Goal: Communication & Community: Answer question/provide support

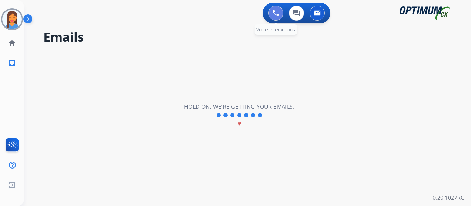
click at [276, 10] on img at bounding box center [276, 13] width 6 height 6
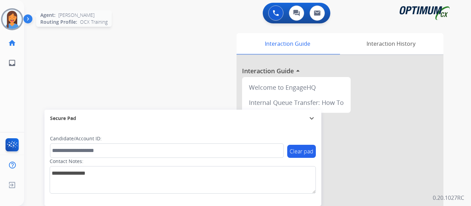
click at [14, 19] on img at bounding box center [11, 19] width 19 height 19
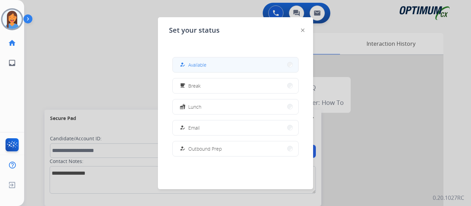
click at [227, 64] on button "how_to_reg Available" at bounding box center [235, 65] width 125 height 15
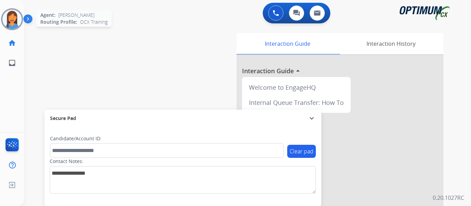
click at [8, 18] on img at bounding box center [11, 19] width 19 height 19
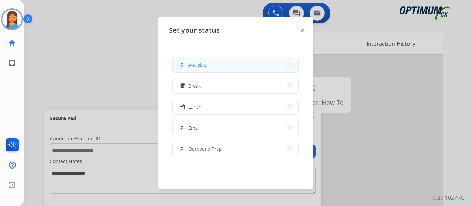
click at [201, 66] on span "Available" at bounding box center [197, 64] width 18 height 7
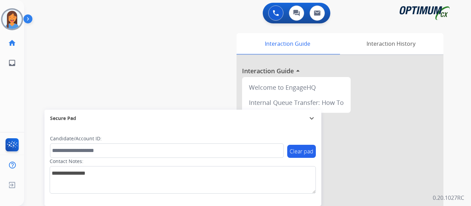
click at [12, 110] on div "Mariah Available Edit Avatar Agent: Mariah Routing Profile: OCX Training home H…" at bounding box center [12, 103] width 24 height 206
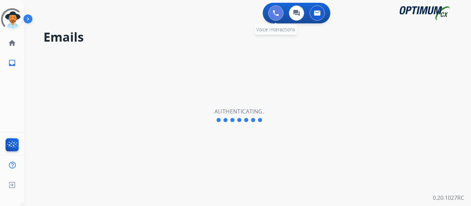
click at [281, 14] on button at bounding box center [275, 13] width 15 height 15
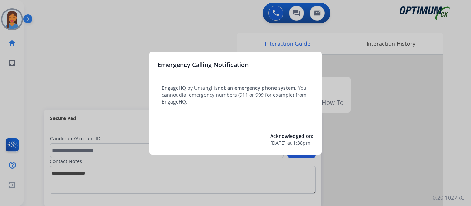
click at [45, 62] on div at bounding box center [235, 103] width 471 height 206
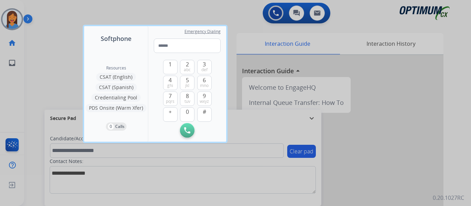
click at [45, 62] on div at bounding box center [235, 103] width 471 height 206
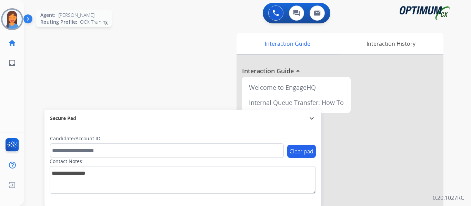
click at [10, 21] on img at bounding box center [11, 19] width 19 height 19
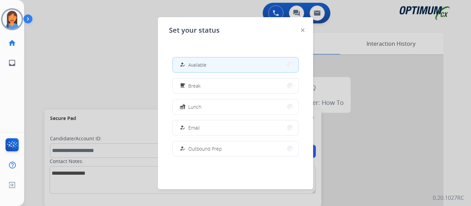
click at [196, 67] on span "Available" at bounding box center [197, 64] width 18 height 7
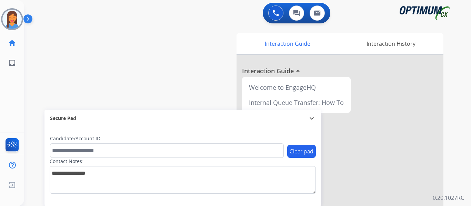
click at [50, 68] on div "swap_horiz Break voice bridge close_fullscreen Connect 3-Way Call merge_type Se…" at bounding box center [239, 168] width 430 height 287
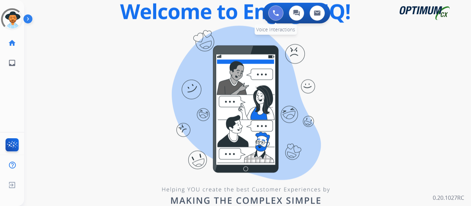
click at [274, 13] on img at bounding box center [276, 13] width 6 height 6
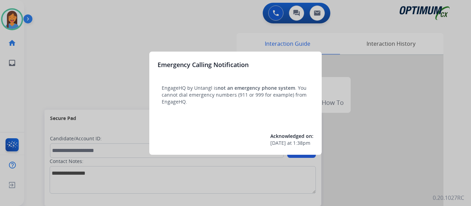
click at [49, 63] on div at bounding box center [235, 103] width 471 height 206
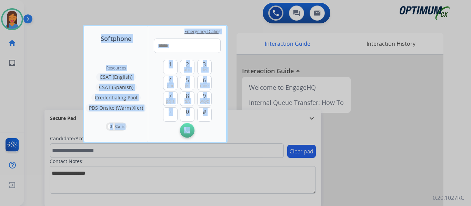
click at [49, 63] on div at bounding box center [235, 103] width 471 height 206
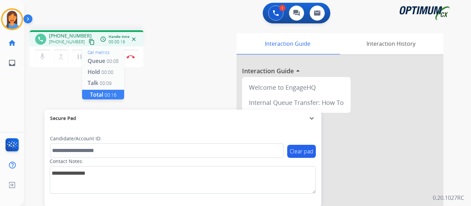
drag, startPoint x: 83, startPoint y: 40, endPoint x: 99, endPoint y: 43, distance: 16.4
click at [89, 40] on mat-icon "content_copy" at bounding box center [92, 42] width 6 height 6
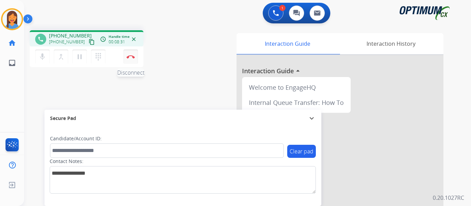
click at [129, 61] on button "Disconnect" at bounding box center [130, 57] width 14 height 14
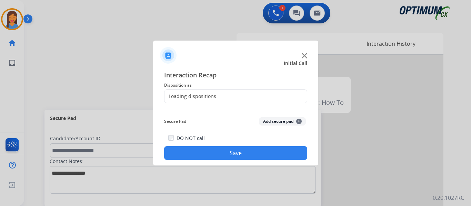
click at [204, 100] on div "Loading dispositions..." at bounding box center [192, 96] width 56 height 7
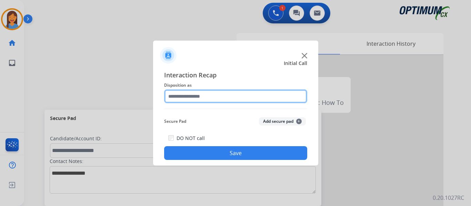
click at [223, 97] on input "text" at bounding box center [235, 97] width 143 height 14
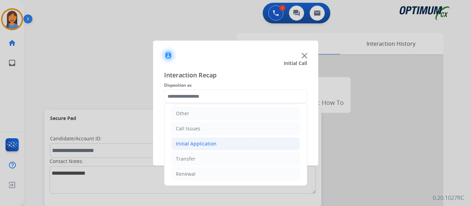
click at [200, 147] on div "Initial Application" at bounding box center [196, 144] width 41 height 7
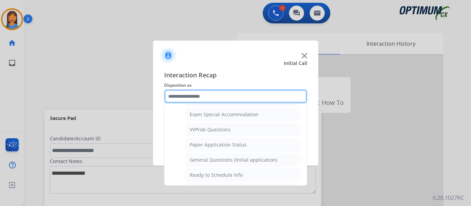
scroll to position [357, 0]
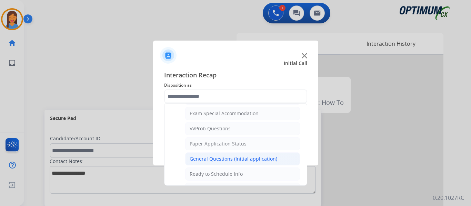
click at [212, 160] on div "General Questions (Initial application)" at bounding box center [233, 159] width 88 height 7
type input "**********"
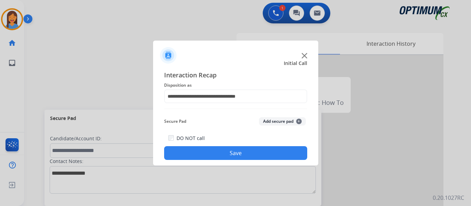
click at [236, 152] on button "Save" at bounding box center [235, 153] width 143 height 14
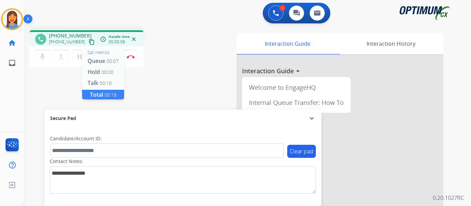
drag, startPoint x: 85, startPoint y: 43, endPoint x: 103, endPoint y: 41, distance: 18.0
click at [89, 43] on mat-icon "content_copy" at bounding box center [92, 42] width 6 height 6
click at [97, 56] on mat-icon "dialpad" at bounding box center [98, 57] width 8 height 8
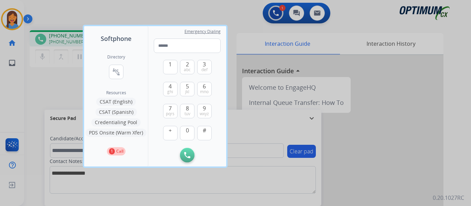
click at [54, 98] on div at bounding box center [235, 103] width 471 height 206
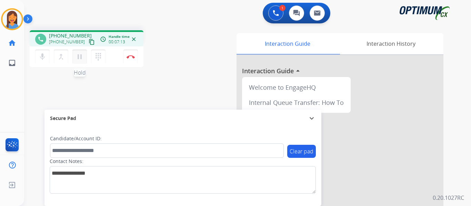
click at [80, 60] on mat-icon "pause" at bounding box center [79, 57] width 8 height 8
click at [96, 59] on mat-icon "dialpad" at bounding box center [98, 57] width 8 height 8
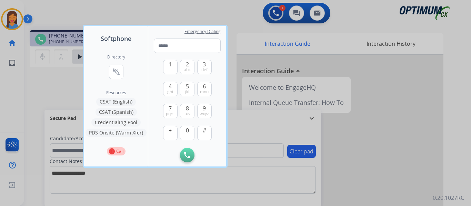
click at [122, 132] on button "PDS Onsite (Warm Xfer)" at bounding box center [115, 133] width 61 height 8
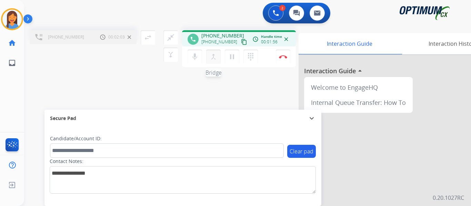
click at [214, 56] on mat-icon "merge_type" at bounding box center [213, 57] width 8 height 8
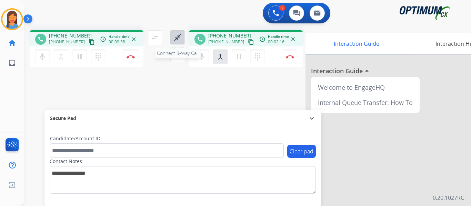
click at [175, 37] on mat-icon "close_fullscreen" at bounding box center [177, 37] width 8 height 8
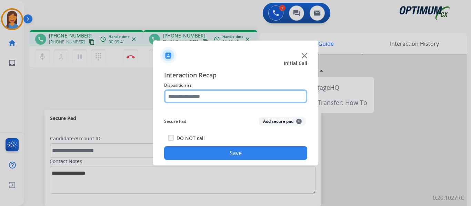
click at [188, 100] on input "text" at bounding box center [235, 97] width 143 height 14
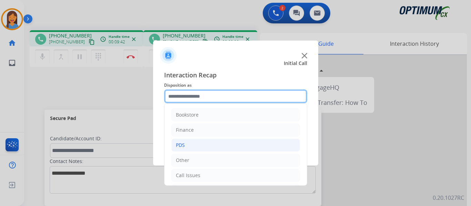
scroll to position [34, 0]
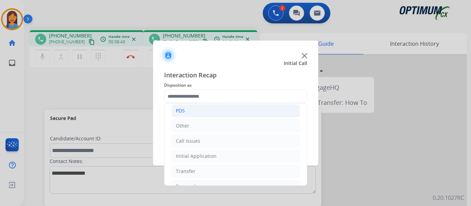
click at [190, 114] on li "PDS" at bounding box center [235, 110] width 129 height 13
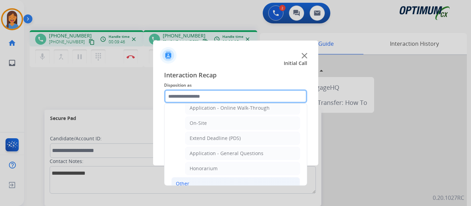
scroll to position [138, 0]
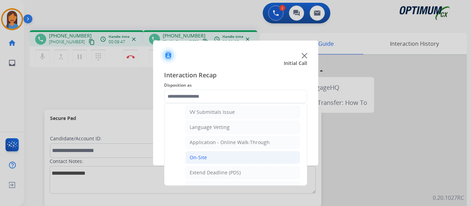
click at [206, 157] on li "On-Site" at bounding box center [242, 157] width 115 height 13
type input "*******"
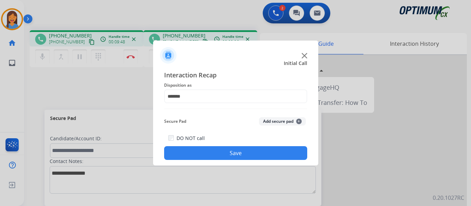
click at [212, 149] on button "Save" at bounding box center [235, 153] width 143 height 14
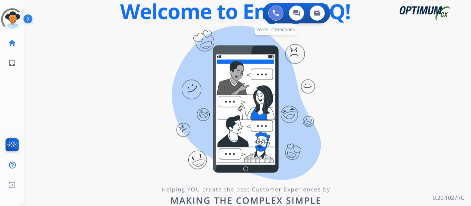
click at [275, 13] on img at bounding box center [276, 13] width 6 height 6
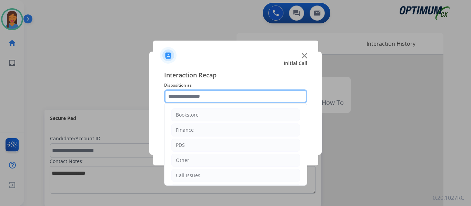
click at [203, 95] on input "text" at bounding box center [235, 97] width 143 height 14
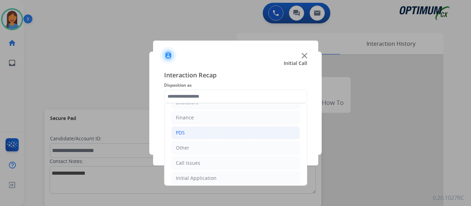
click at [201, 132] on li "PDS" at bounding box center [235, 132] width 129 height 13
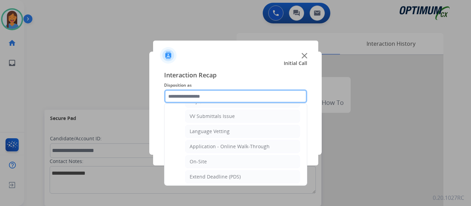
scroll to position [150, 0]
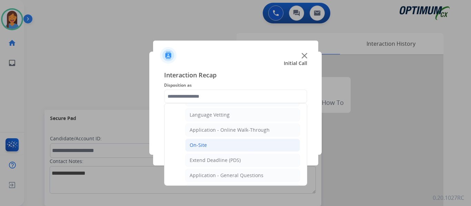
click at [205, 142] on div "On-Site" at bounding box center [197, 145] width 17 height 7
type input "*******"
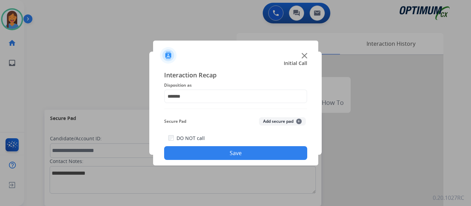
click at [225, 153] on button "Save" at bounding box center [235, 153] width 143 height 14
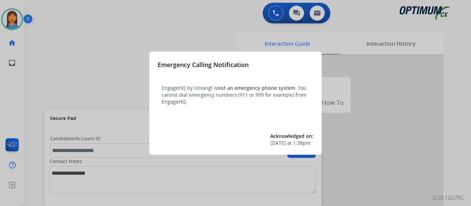
click at [37, 58] on div at bounding box center [235, 103] width 471 height 206
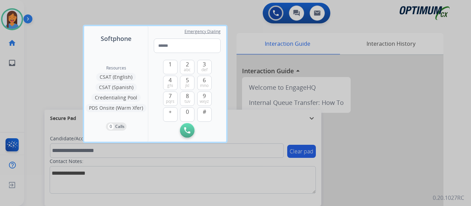
click at [37, 58] on div at bounding box center [235, 103] width 471 height 206
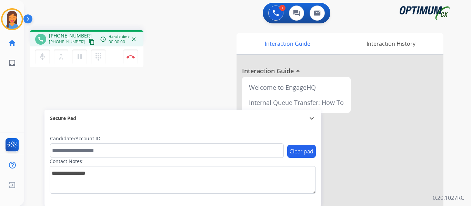
click at [89, 40] on mat-icon "content_copy" at bounding box center [92, 42] width 6 height 6
click at [130, 57] on img at bounding box center [130, 56] width 8 height 3
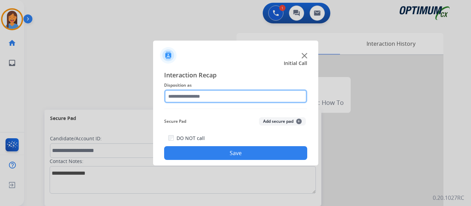
click at [210, 100] on input "text" at bounding box center [235, 97] width 143 height 14
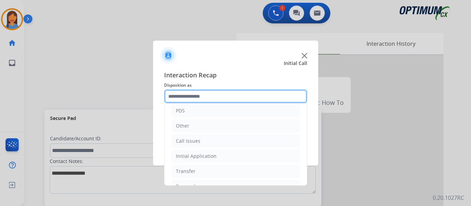
scroll to position [0, 0]
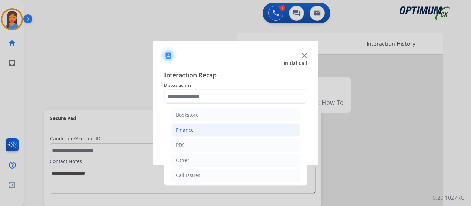
click at [193, 131] on div "Finance" at bounding box center [185, 130] width 18 height 7
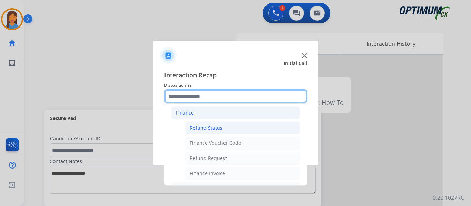
scroll to position [34, 0]
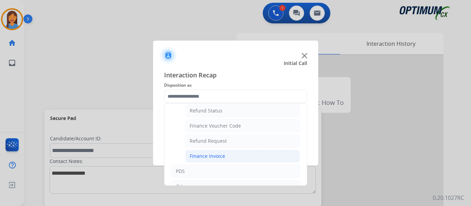
click at [212, 156] on div "Finance Invoice" at bounding box center [206, 156] width 35 height 7
type input "**********"
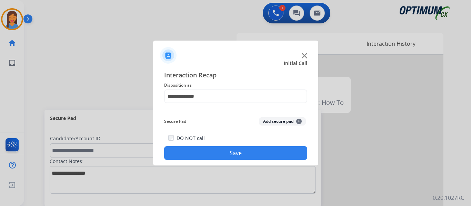
click at [212, 153] on button "Save" at bounding box center [235, 153] width 143 height 14
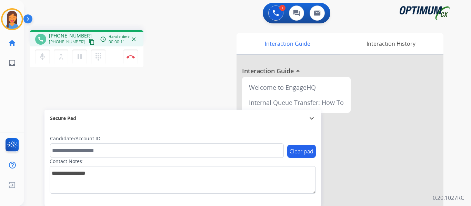
click at [89, 40] on mat-icon "content_copy" at bounding box center [92, 42] width 6 height 6
click at [79, 56] on mat-icon "pause" at bounding box center [79, 57] width 8 height 8
click at [97, 57] on mat-icon "dialpad" at bounding box center [98, 57] width 8 height 8
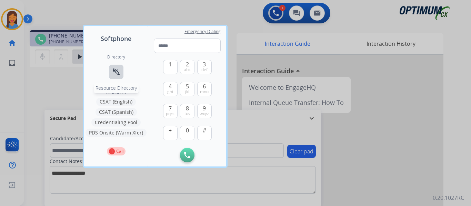
click at [115, 74] on mat-icon "connect_without_contact" at bounding box center [116, 72] width 8 height 8
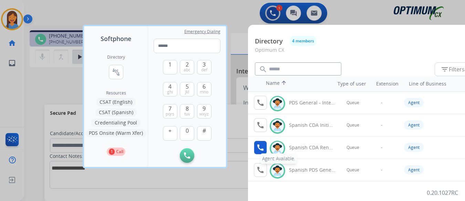
click at [259, 147] on mat-icon "call" at bounding box center [260, 147] width 8 height 8
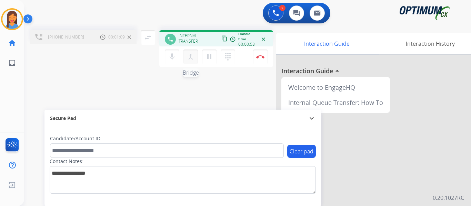
click at [192, 56] on mat-icon "merge_type" at bounding box center [190, 57] width 8 height 8
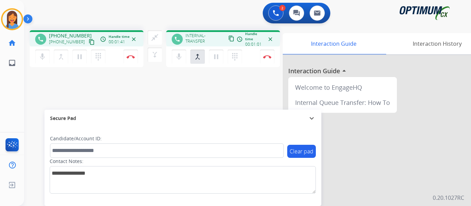
click at [164, 84] on div "phone [PHONE_NUMBER] [PHONE_NUMBER] content_copy access_time Call metrics Queue…" at bounding box center [239, 168] width 430 height 287
click at [153, 38] on mat-icon "close_fullscreen" at bounding box center [155, 37] width 8 height 8
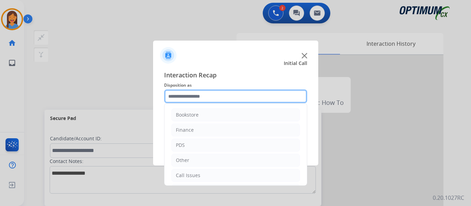
click at [195, 95] on input "text" at bounding box center [235, 97] width 143 height 14
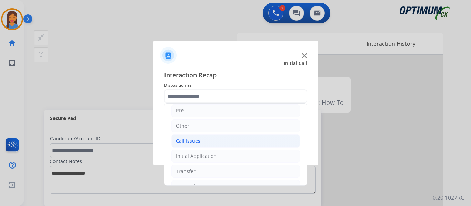
click at [199, 141] on li "Call Issues" at bounding box center [235, 141] width 129 height 13
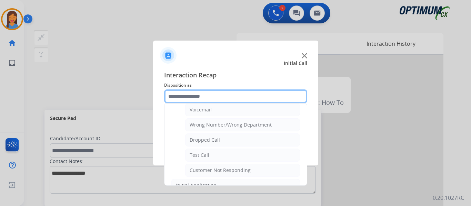
scroll to position [69, 0]
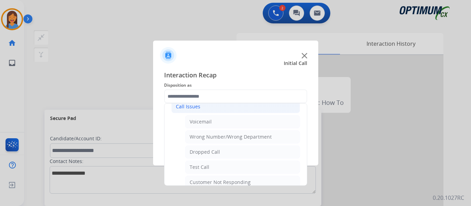
click at [208, 141] on li "Wrong Number/Wrong Department" at bounding box center [242, 137] width 115 height 13
type input "**********"
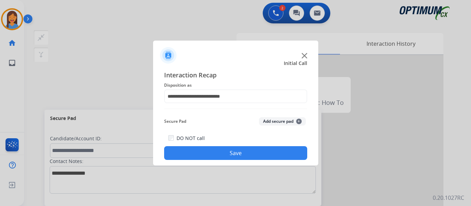
click at [215, 155] on button "Save" at bounding box center [235, 153] width 143 height 14
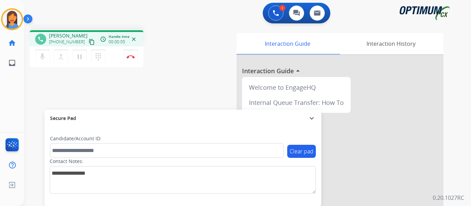
click at [89, 41] on mat-icon "content_copy" at bounding box center [92, 42] width 6 height 6
click at [173, 92] on div "phone [PERSON_NAME] [PHONE_NUMBER] content_copy access_time Call metrics Queue …" at bounding box center [239, 168] width 430 height 287
click at [130, 58] on img at bounding box center [130, 56] width 8 height 3
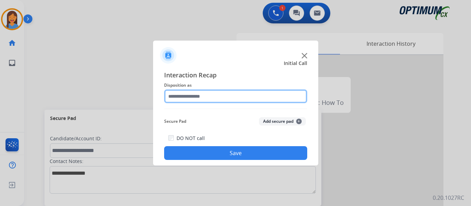
click at [208, 103] on input "text" at bounding box center [235, 97] width 143 height 14
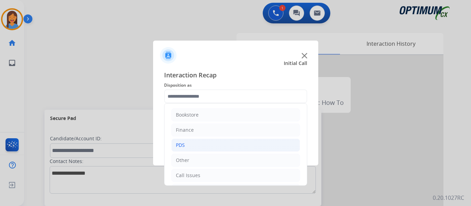
click at [187, 151] on li "PDS" at bounding box center [235, 145] width 129 height 13
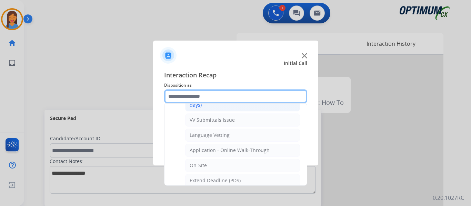
scroll to position [138, 0]
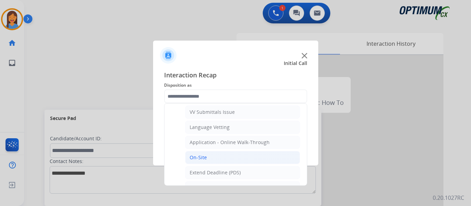
drag, startPoint x: 195, startPoint y: 156, endPoint x: 204, endPoint y: 157, distance: 9.7
click at [195, 156] on div "On-Site" at bounding box center [197, 157] width 17 height 7
type input "*******"
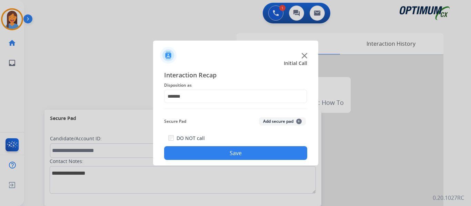
click at [227, 148] on button "Save" at bounding box center [235, 153] width 143 height 14
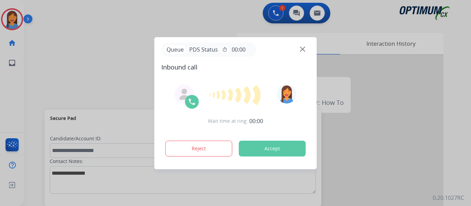
click at [287, 151] on button "Accept" at bounding box center [272, 149] width 67 height 16
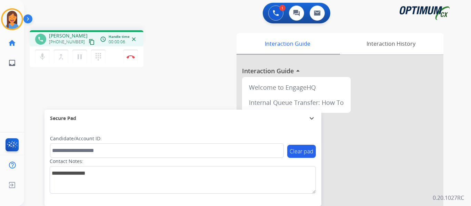
click at [89, 43] on mat-icon "content_copy" at bounding box center [92, 42] width 6 height 6
click at [89, 44] on mat-icon "content_copy" at bounding box center [92, 42] width 6 height 6
click at [127, 60] on button "Disconnect" at bounding box center [130, 57] width 14 height 14
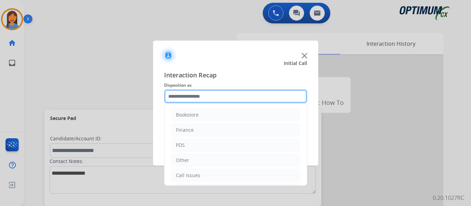
click at [212, 96] on input "text" at bounding box center [235, 97] width 143 height 14
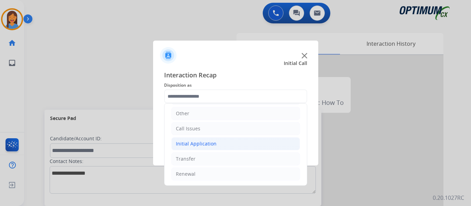
click at [209, 141] on div "Initial Application" at bounding box center [196, 144] width 41 height 7
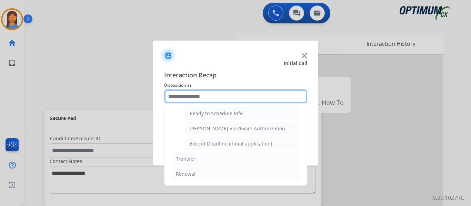
scroll to position [383, 0]
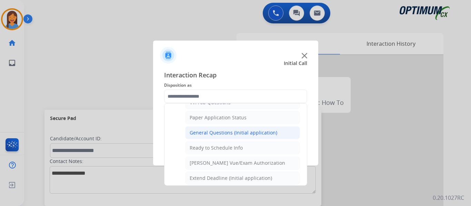
click at [220, 132] on div "General Questions (Initial application)" at bounding box center [233, 133] width 88 height 7
type input "**********"
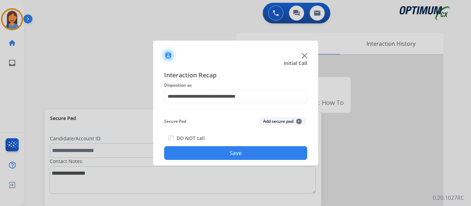
click at [227, 152] on button "Save" at bounding box center [235, 153] width 143 height 14
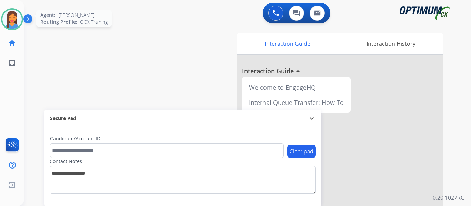
click at [12, 23] on img at bounding box center [11, 19] width 19 height 19
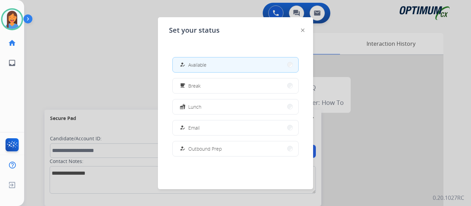
click at [201, 94] on div "how_to_reg Available free_breakfast Break fastfood Lunch how_to_reg Email how_t…" at bounding box center [235, 107] width 133 height 110
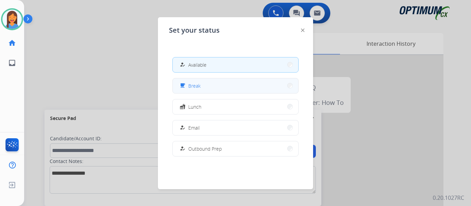
click at [201, 90] on button "free_breakfast Break" at bounding box center [235, 86] width 125 height 15
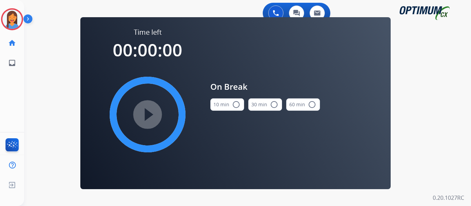
click at [223, 102] on button "10 min radio_button_unchecked" at bounding box center [227, 105] width 34 height 12
click at [150, 114] on mat-icon "play_circle_filled" at bounding box center [147, 115] width 8 height 8
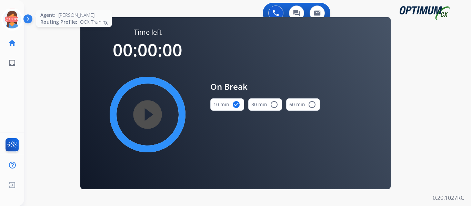
click at [13, 21] on icon at bounding box center [12, 19] width 22 height 22
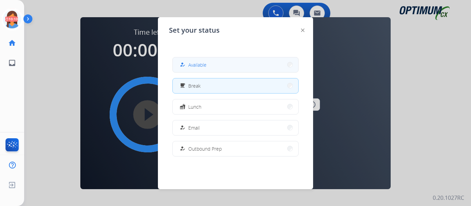
click at [195, 63] on span "Available" at bounding box center [197, 64] width 18 height 7
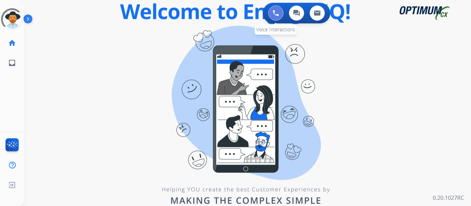
click at [278, 10] on button at bounding box center [275, 13] width 15 height 15
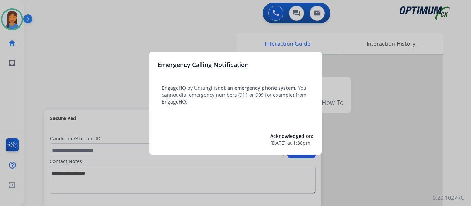
click at [32, 59] on div at bounding box center [235, 103] width 471 height 206
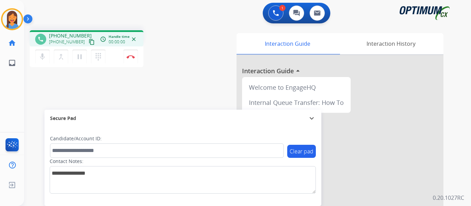
drag, startPoint x: 84, startPoint y: 40, endPoint x: 90, endPoint y: 41, distance: 6.6
click at [89, 40] on mat-icon "content_copy" at bounding box center [92, 42] width 6 height 6
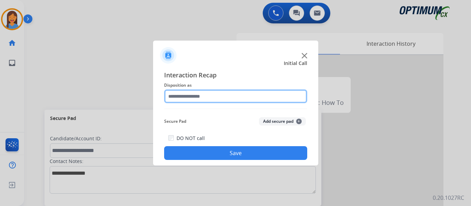
click at [228, 96] on input "text" at bounding box center [235, 97] width 143 height 14
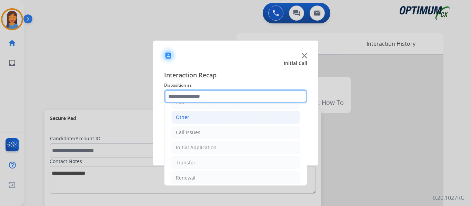
scroll to position [47, 0]
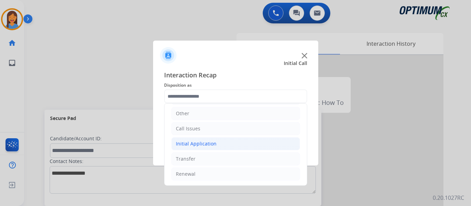
click at [196, 144] on div "Initial Application" at bounding box center [196, 144] width 41 height 7
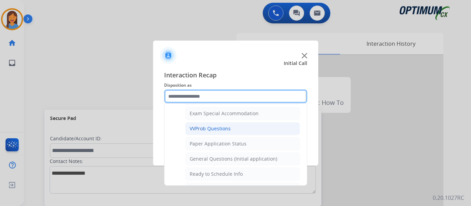
scroll to position [391, 0]
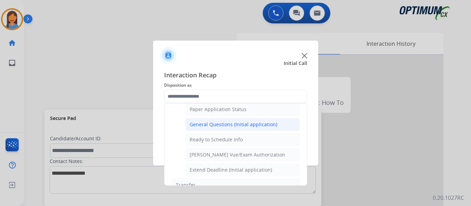
click at [212, 124] on div "General Questions (Initial application)" at bounding box center [233, 124] width 88 height 7
type input "**********"
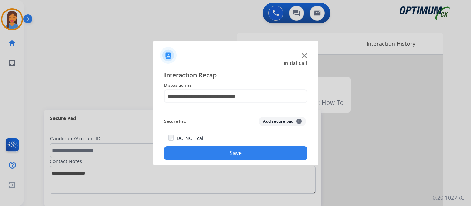
click at [217, 153] on button "Save" at bounding box center [235, 153] width 143 height 14
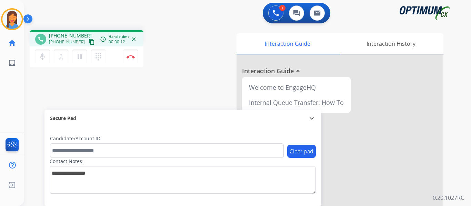
click at [89, 41] on mat-icon "content_copy" at bounding box center [92, 42] width 6 height 6
click at [132, 88] on div "phone +17065358943 +17065358943 content_copy access_time Call metrics Queue 00:…" at bounding box center [239, 168] width 430 height 287
click at [130, 56] on img at bounding box center [130, 56] width 8 height 3
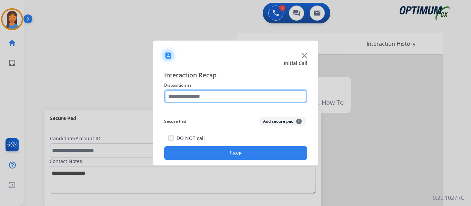
click at [223, 94] on input "text" at bounding box center [235, 97] width 143 height 14
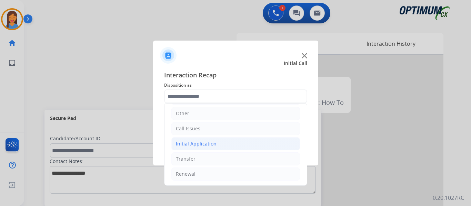
click at [200, 146] on div "Initial Application" at bounding box center [196, 144] width 41 height 7
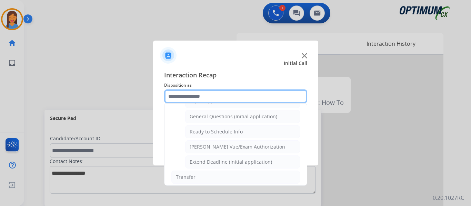
scroll to position [383, 0]
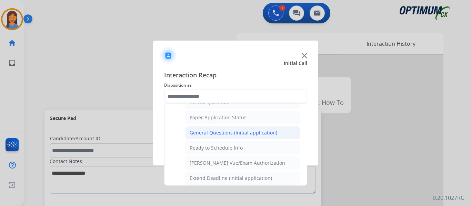
click at [224, 134] on div "General Questions (Initial application)" at bounding box center [233, 133] width 88 height 7
type input "**********"
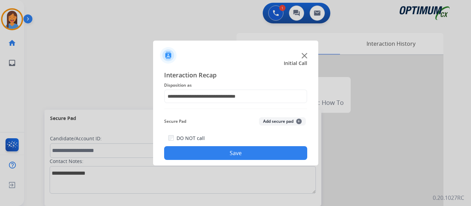
click at [243, 152] on button "Save" at bounding box center [235, 153] width 143 height 14
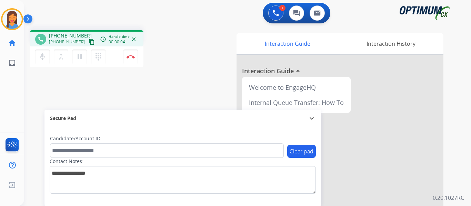
click at [89, 43] on mat-icon "content_copy" at bounding box center [92, 42] width 6 height 6
click at [177, 97] on div "phone +12813896433 +12813896433 content_copy access_time Call metrics Queue 00:…" at bounding box center [239, 168] width 430 height 287
click at [129, 57] on img at bounding box center [130, 56] width 8 height 3
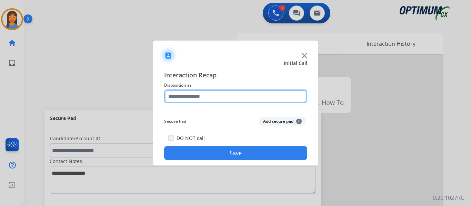
click at [191, 101] on input "text" at bounding box center [235, 97] width 143 height 14
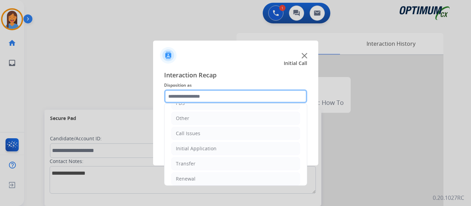
scroll to position [47, 0]
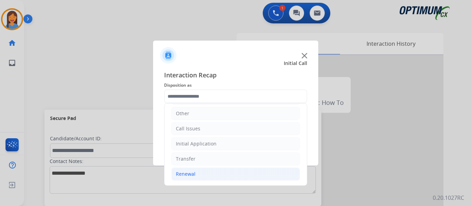
click at [196, 173] on li "Renewal" at bounding box center [235, 174] width 129 height 13
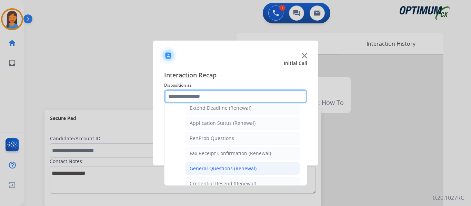
scroll to position [185, 0]
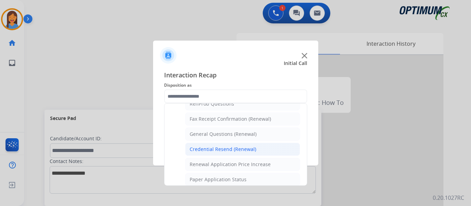
click at [239, 151] on div "Credential Resend (Renewal)" at bounding box center [222, 149] width 66 height 7
type input "**********"
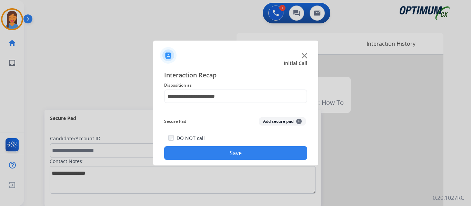
click at [239, 151] on button "Save" at bounding box center [235, 153] width 143 height 14
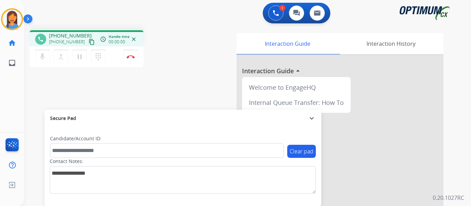
click at [89, 44] on mat-icon "content_copy" at bounding box center [92, 42] width 6 height 6
click at [194, 89] on div "phone +13145377909 +13145377909 content_copy access_time Call metrics Queue 00:…" at bounding box center [239, 168] width 430 height 287
click at [132, 58] on img at bounding box center [130, 56] width 8 height 3
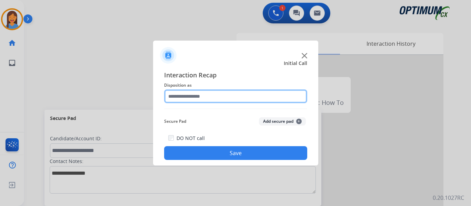
click at [214, 95] on input "text" at bounding box center [235, 97] width 143 height 14
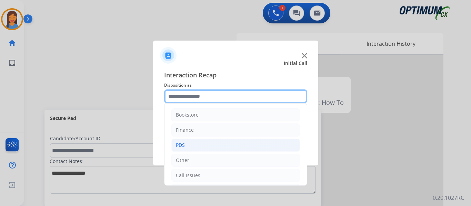
scroll to position [34, 0]
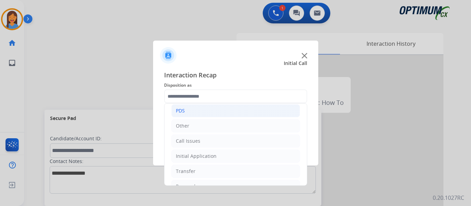
click at [187, 113] on li "PDS" at bounding box center [235, 110] width 129 height 13
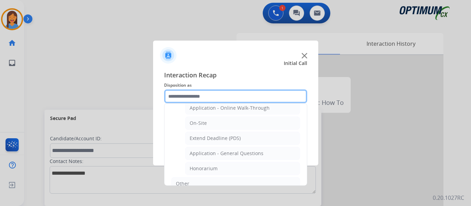
scroll to position [207, 0]
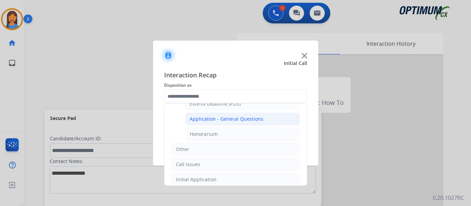
click at [238, 118] on div "Application - General Questions" at bounding box center [226, 119] width 74 height 7
type input "**********"
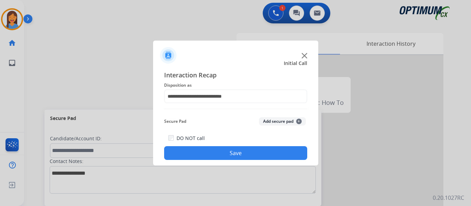
click at [249, 155] on button "Save" at bounding box center [235, 153] width 143 height 14
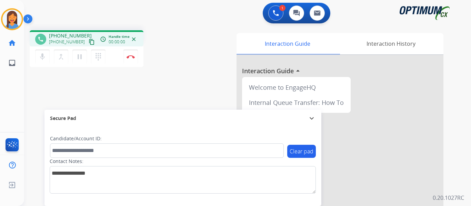
click at [89, 42] on mat-icon "content_copy" at bounding box center [92, 42] width 6 height 6
click at [89, 40] on mat-icon "content_copy" at bounding box center [92, 42] width 6 height 6
click at [195, 62] on div "phone +17866510756 +17866510756 content_copy access_time Call metrics Queue 00:…" at bounding box center [115, 49] width 170 height 39
click at [193, 104] on div "phone +17866510756 +17866510756 content_copy access_time Call metrics Queue 00:…" at bounding box center [239, 168] width 430 height 287
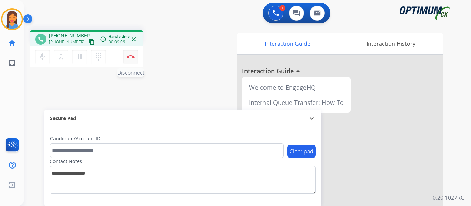
click at [132, 57] on img at bounding box center [130, 56] width 8 height 3
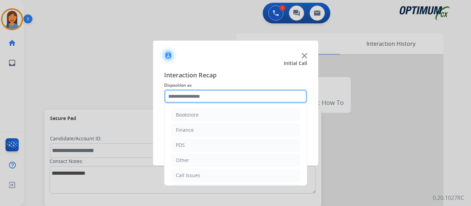
click at [220, 99] on input "text" at bounding box center [235, 97] width 143 height 14
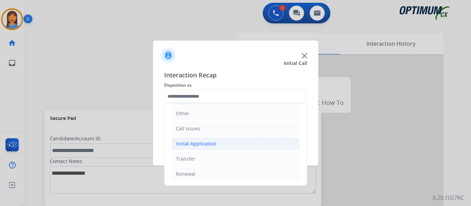
click at [194, 147] on div "Initial Application" at bounding box center [196, 144] width 41 height 7
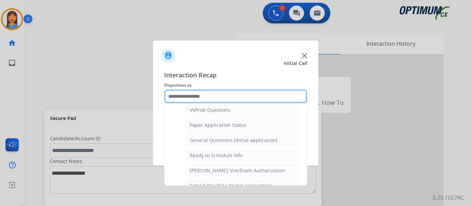
scroll to position [391, 0]
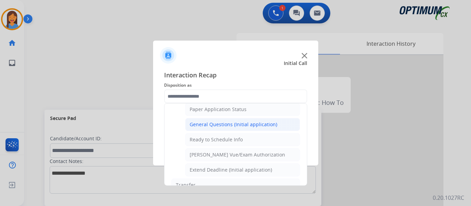
click at [217, 125] on div "General Questions (Initial application)" at bounding box center [233, 124] width 88 height 7
type input "**********"
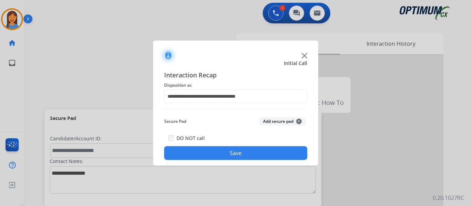
click at [230, 154] on button "Save" at bounding box center [235, 153] width 143 height 14
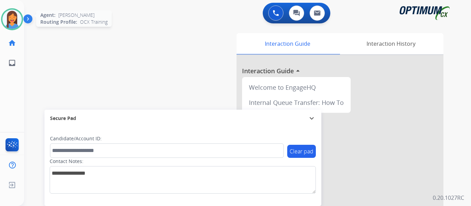
click at [9, 10] on img at bounding box center [11, 19] width 19 height 19
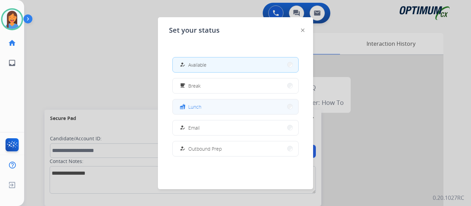
click at [225, 108] on button "fastfood Lunch" at bounding box center [235, 107] width 125 height 15
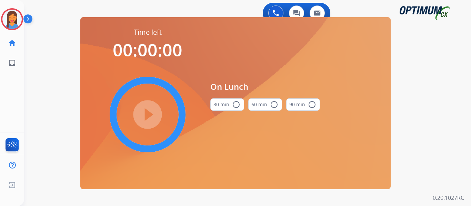
click at [228, 108] on button "30 min radio_button_unchecked" at bounding box center [227, 105] width 34 height 12
click at [152, 119] on mat-icon "play_circle_filled" at bounding box center [147, 115] width 8 height 8
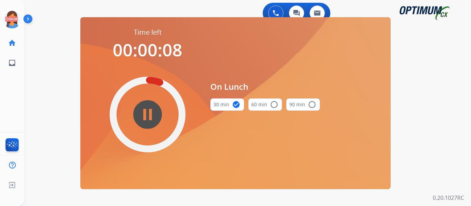
drag, startPoint x: 17, startPoint y: 18, endPoint x: 37, endPoint y: 25, distance: 21.0
click at [17, 18] on icon at bounding box center [12, 19] width 22 height 22
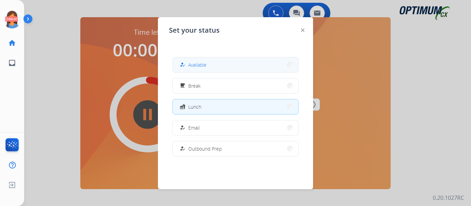
click at [192, 68] on span "Available" at bounding box center [197, 64] width 18 height 7
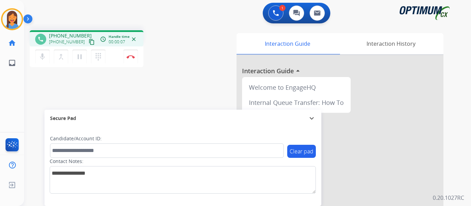
click at [89, 43] on mat-icon "content_copy" at bounding box center [92, 42] width 6 height 6
click at [131, 59] on button "Disconnect" at bounding box center [130, 57] width 14 height 14
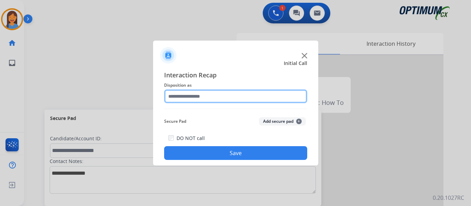
click at [205, 101] on input "text" at bounding box center [235, 97] width 143 height 14
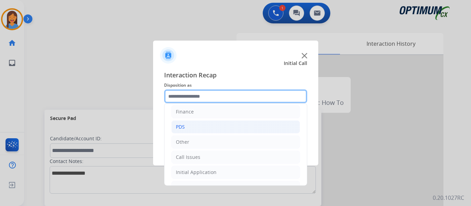
scroll to position [34, 0]
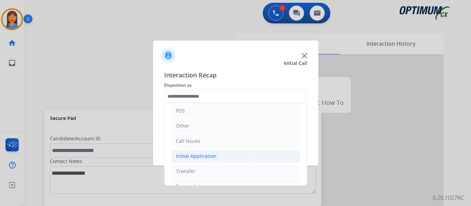
click at [207, 155] on div "Initial Application" at bounding box center [196, 156] width 41 height 7
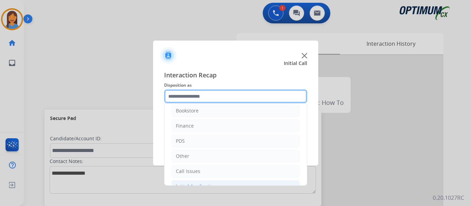
scroll to position [0, 0]
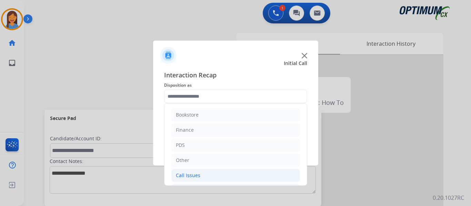
click at [199, 174] on li "Call Issues" at bounding box center [235, 175] width 129 height 13
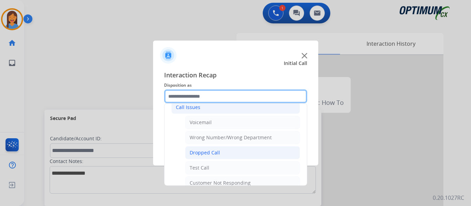
scroll to position [69, 0]
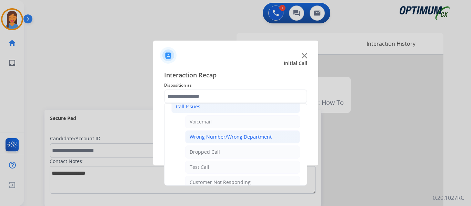
click at [235, 137] on div "Wrong Number/Wrong Department" at bounding box center [230, 137] width 82 height 7
type input "**********"
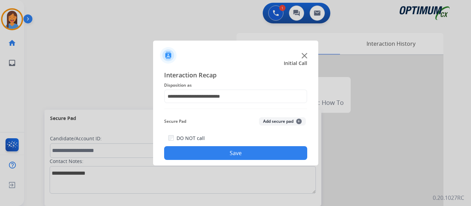
click at [233, 154] on button "Save" at bounding box center [235, 153] width 143 height 14
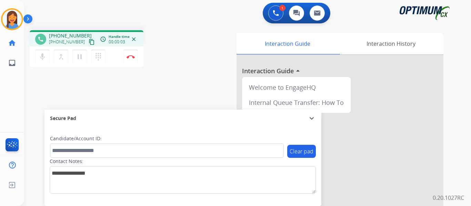
click at [89, 43] on mat-icon "content_copy" at bounding box center [92, 42] width 6 height 6
click at [89, 44] on mat-icon "content_copy" at bounding box center [92, 42] width 6 height 6
click at [133, 58] on img at bounding box center [130, 56] width 8 height 3
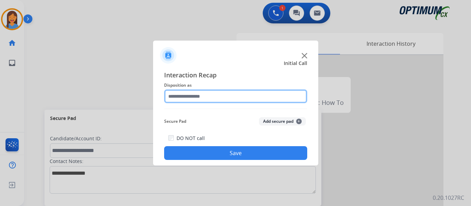
click at [217, 99] on input "text" at bounding box center [235, 97] width 143 height 14
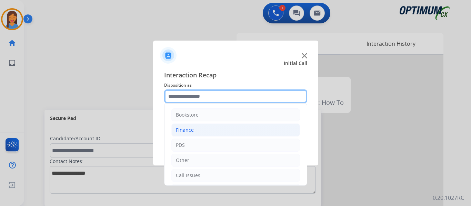
scroll to position [34, 0]
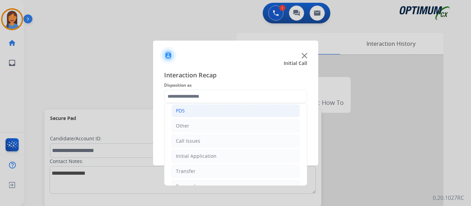
click at [181, 113] on div "PDS" at bounding box center [180, 110] width 9 height 7
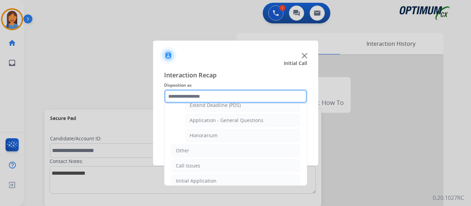
scroll to position [207, 0]
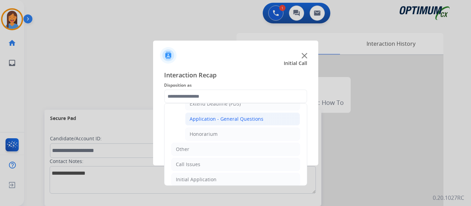
click at [217, 118] on div "Application - General Questions" at bounding box center [226, 119] width 74 height 7
type input "**********"
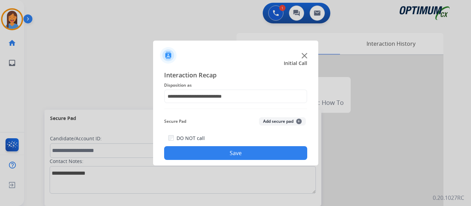
click at [228, 148] on button "Save" at bounding box center [235, 153] width 143 height 14
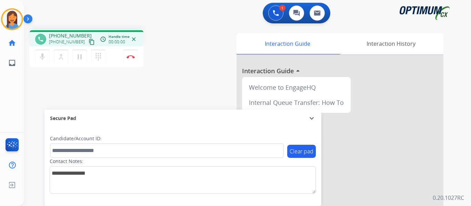
click at [89, 41] on mat-icon "content_copy" at bounding box center [92, 42] width 6 height 6
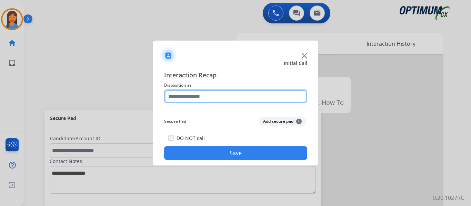
click at [227, 97] on input "text" at bounding box center [235, 97] width 143 height 14
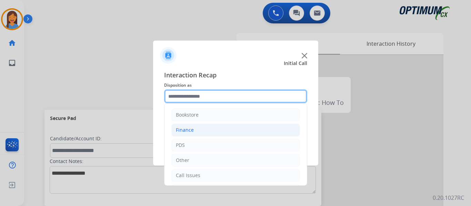
scroll to position [34, 0]
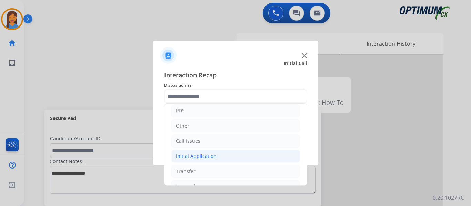
click at [207, 157] on div "Initial Application" at bounding box center [196, 156] width 41 height 7
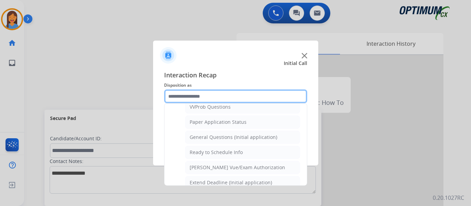
scroll to position [379, 0]
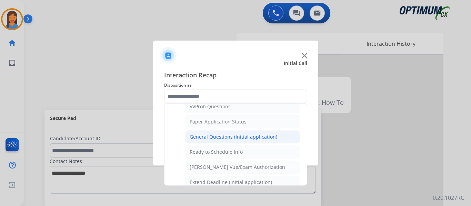
click at [229, 141] on li "General Questions (Initial application)" at bounding box center [242, 137] width 115 height 13
type input "**********"
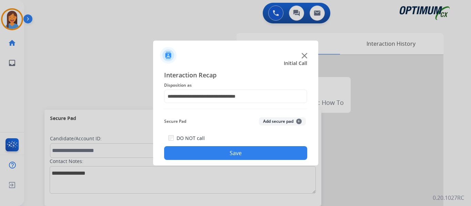
click at [232, 153] on button "Save" at bounding box center [235, 153] width 143 height 14
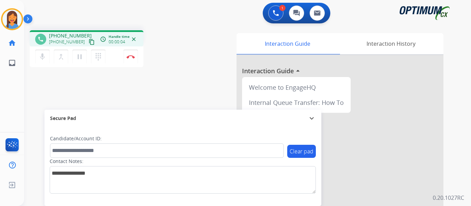
drag, startPoint x: 83, startPoint y: 42, endPoint x: 103, endPoint y: 44, distance: 20.4
click at [89, 42] on mat-icon "content_copy" at bounding box center [92, 42] width 6 height 6
click at [133, 56] on img at bounding box center [130, 56] width 8 height 3
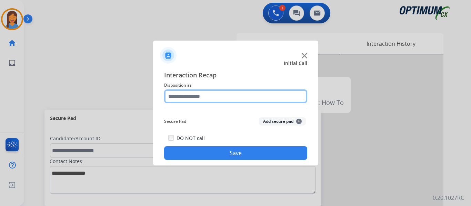
click at [196, 97] on input "text" at bounding box center [235, 97] width 143 height 14
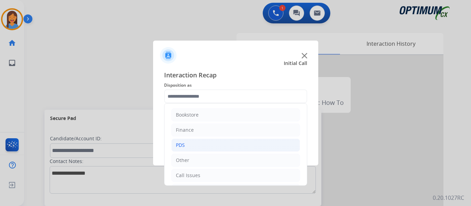
click at [196, 144] on li "PDS" at bounding box center [235, 145] width 129 height 13
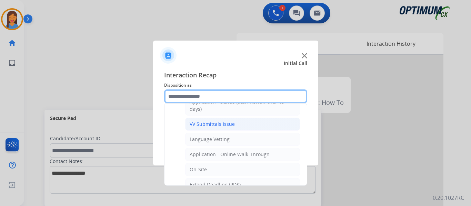
scroll to position [138, 0]
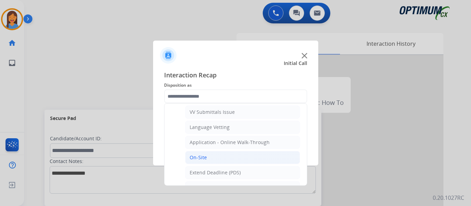
click at [203, 160] on div "On-Site" at bounding box center [197, 157] width 17 height 7
type input "*******"
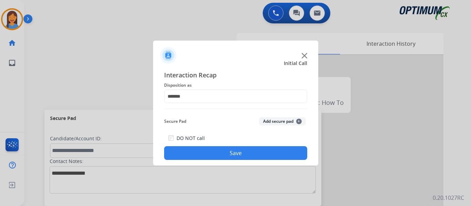
drag, startPoint x: 221, startPoint y: 154, endPoint x: 242, endPoint y: 148, distance: 21.4
click at [222, 154] on button "Save" at bounding box center [235, 153] width 143 height 14
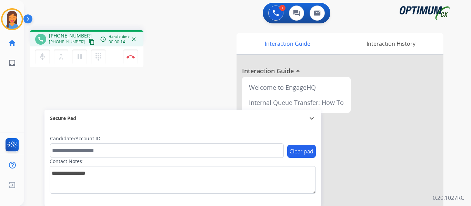
drag, startPoint x: 83, startPoint y: 41, endPoint x: 131, endPoint y: 48, distance: 48.0
click at [89, 41] on mat-icon "content_copy" at bounding box center [92, 42] width 6 height 6
click at [129, 58] on img at bounding box center [130, 56] width 8 height 3
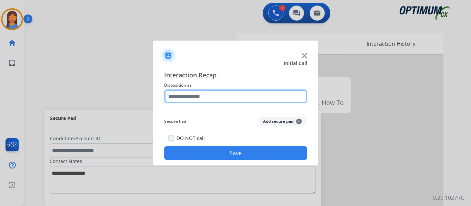
click at [198, 95] on input "text" at bounding box center [235, 97] width 143 height 14
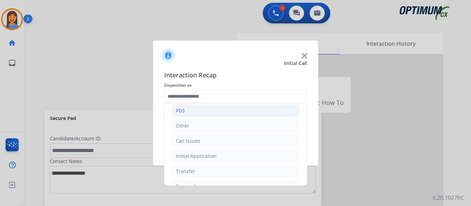
click at [193, 114] on li "PDS" at bounding box center [235, 110] width 129 height 13
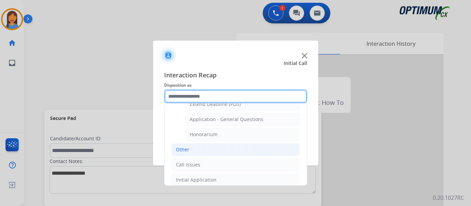
scroll to position [207, 0]
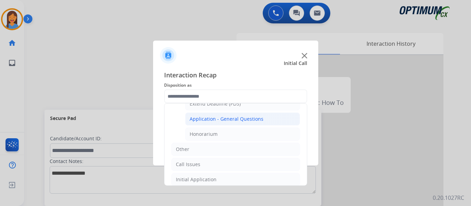
click at [235, 122] on div "Application - General Questions" at bounding box center [226, 119] width 74 height 7
type input "**********"
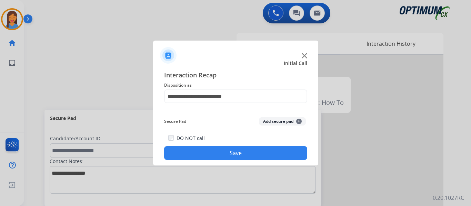
click at [220, 155] on button "Save" at bounding box center [235, 153] width 143 height 14
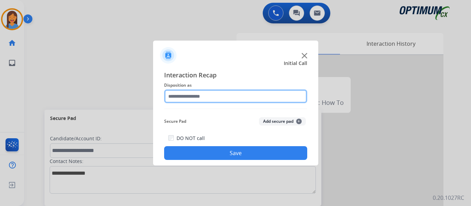
click at [194, 93] on input "text" at bounding box center [235, 97] width 143 height 14
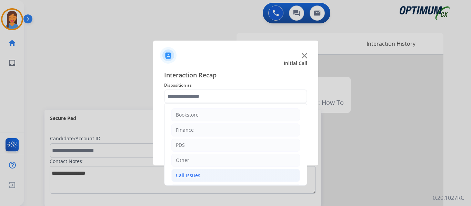
click at [187, 174] on div "Call Issues" at bounding box center [188, 175] width 24 height 7
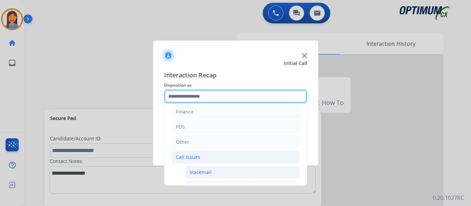
scroll to position [69, 0]
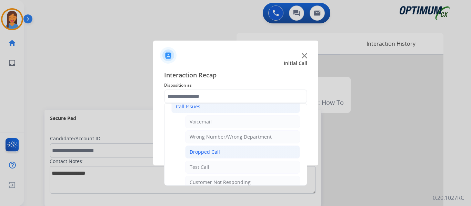
click at [208, 151] on div "Dropped Call" at bounding box center [204, 152] width 30 height 7
type input "**********"
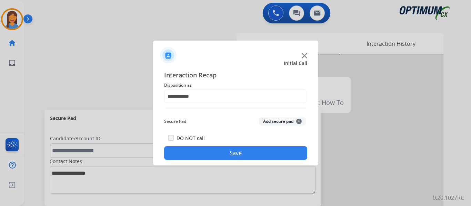
click at [208, 152] on button "Save" at bounding box center [235, 153] width 143 height 14
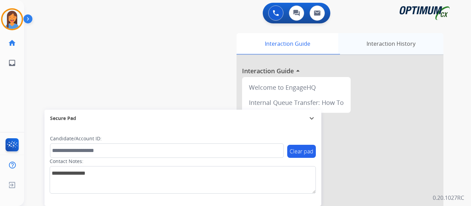
click at [373, 43] on div "Interaction History" at bounding box center [390, 43] width 105 height 21
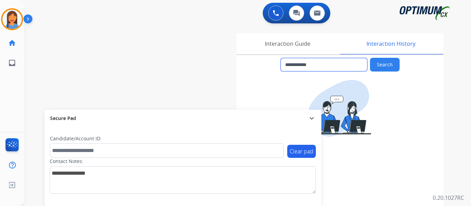
click at [328, 64] on input "**********" at bounding box center [323, 64] width 86 height 13
drag, startPoint x: 325, startPoint y: 65, endPoint x: 289, endPoint y: 66, distance: 35.5
click at [289, 66] on input "**********" at bounding box center [323, 64] width 86 height 13
drag, startPoint x: 11, startPoint y: 24, endPoint x: 29, endPoint y: 24, distance: 17.6
click at [11, 24] on img at bounding box center [11, 19] width 19 height 19
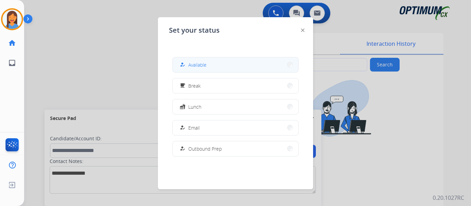
click at [240, 67] on button "how_to_reg Available" at bounding box center [235, 65] width 125 height 15
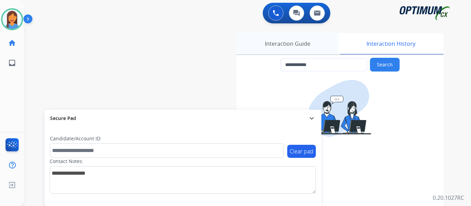
click at [285, 48] on div "Interaction Guide" at bounding box center [287, 43] width 102 height 21
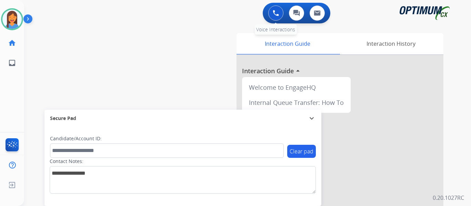
click at [277, 11] on img at bounding box center [276, 13] width 6 height 6
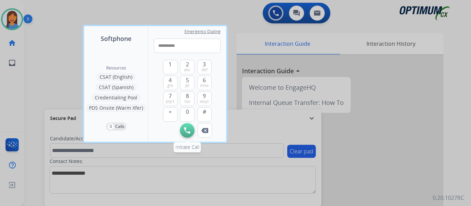
type input "**********"
click at [186, 132] on img at bounding box center [187, 130] width 6 height 6
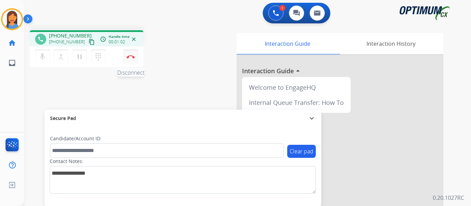
click at [127, 55] on button "Disconnect" at bounding box center [130, 57] width 14 height 14
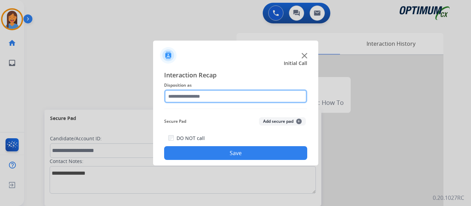
click at [215, 101] on input "text" at bounding box center [235, 97] width 143 height 14
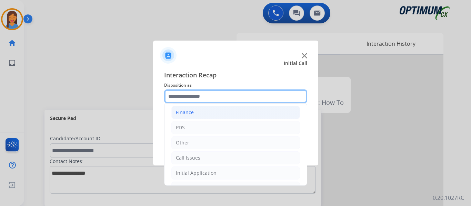
scroll to position [34, 0]
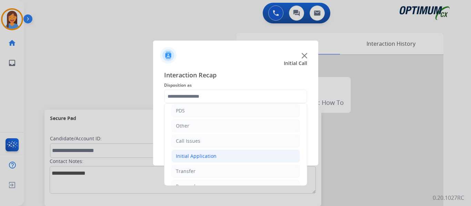
click at [203, 156] on div "Initial Application" at bounding box center [196, 156] width 41 height 7
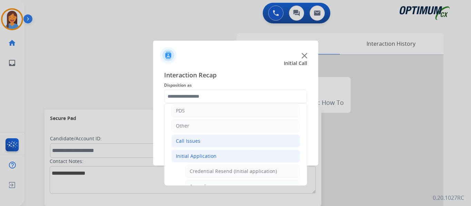
click at [199, 142] on li "Call Issues" at bounding box center [235, 141] width 129 height 13
click at [205, 158] on div "Voicemail" at bounding box center [200, 156] width 22 height 7
type input "*********"
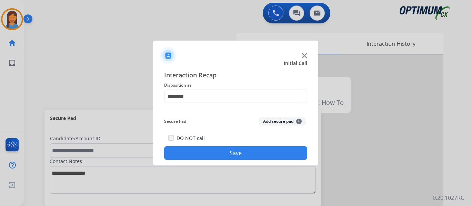
click at [204, 152] on button "Save" at bounding box center [235, 153] width 143 height 14
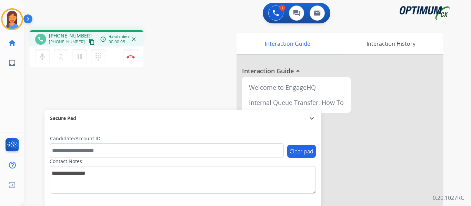
click at [89, 42] on mat-icon "content_copy" at bounding box center [92, 42] width 6 height 6
click at [131, 57] on img at bounding box center [130, 56] width 8 height 3
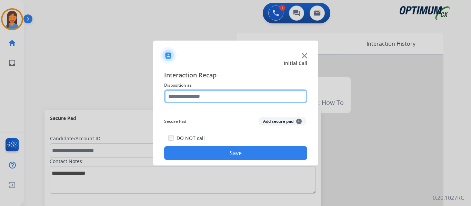
click at [180, 97] on input "text" at bounding box center [235, 97] width 143 height 14
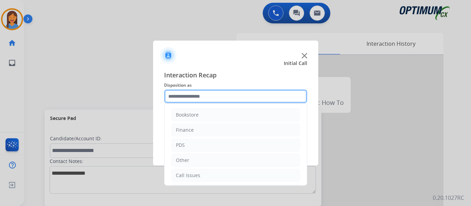
scroll to position [47, 0]
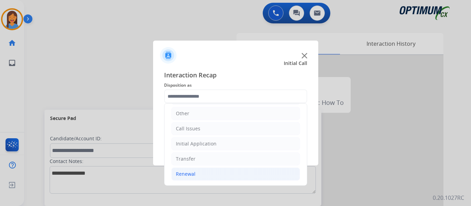
click at [190, 176] on div "Renewal" at bounding box center [186, 174] width 20 height 7
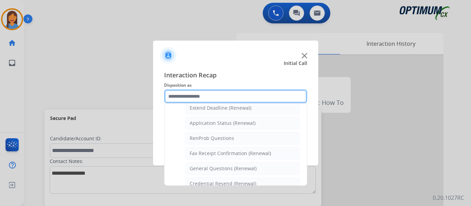
scroll to position [185, 0]
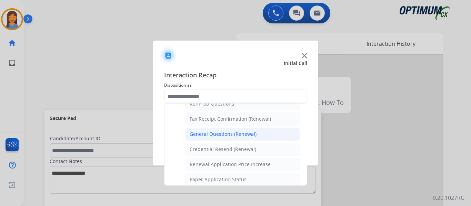
click at [215, 134] on div "General Questions (Renewal)" at bounding box center [222, 134] width 67 height 7
type input "**********"
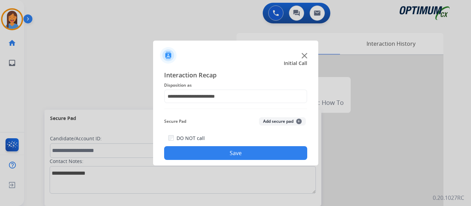
click at [226, 148] on button "Save" at bounding box center [235, 153] width 143 height 14
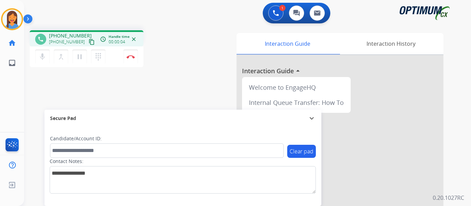
click at [89, 42] on mat-icon "content_copy" at bounding box center [92, 42] width 6 height 6
click at [125, 59] on button "Disconnect" at bounding box center [130, 57] width 14 height 14
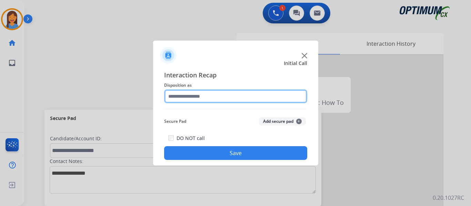
click at [176, 95] on input "text" at bounding box center [235, 97] width 143 height 14
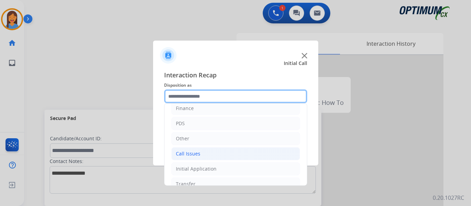
scroll to position [47, 0]
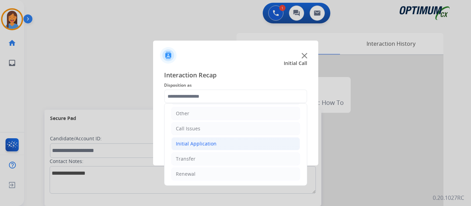
click at [193, 143] on div "Initial Application" at bounding box center [196, 144] width 41 height 7
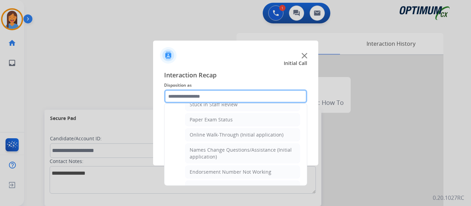
scroll to position [116, 0]
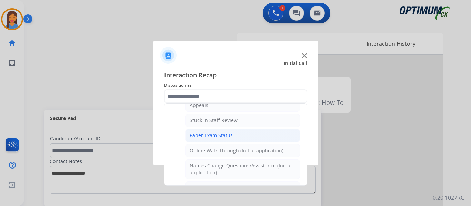
click at [200, 137] on div "Paper Exam Status" at bounding box center [210, 135] width 43 height 7
type input "**********"
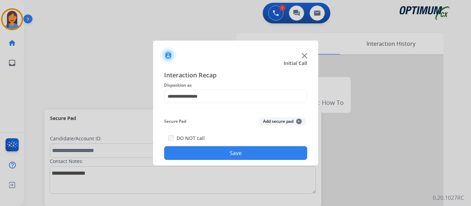
click at [216, 152] on button "Save" at bounding box center [235, 153] width 143 height 14
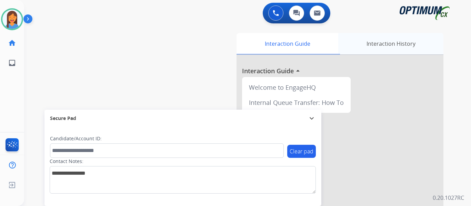
click at [394, 42] on div "Interaction History" at bounding box center [390, 43] width 105 height 21
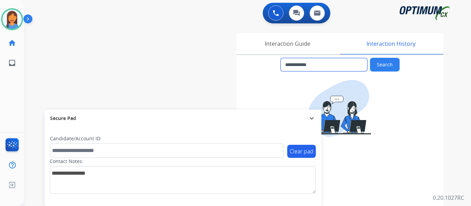
click at [332, 67] on input "**********" at bounding box center [323, 64] width 86 height 13
drag, startPoint x: 326, startPoint y: 66, endPoint x: 291, endPoint y: 66, distance: 35.1
click at [291, 66] on input "**********" at bounding box center [323, 64] width 86 height 13
click at [274, 42] on div "Interaction Guide" at bounding box center [287, 43] width 102 height 21
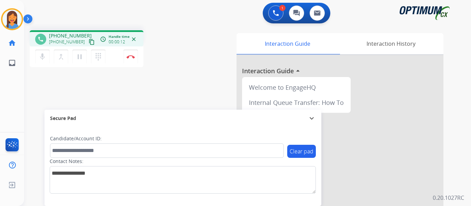
click at [89, 44] on mat-icon "content_copy" at bounding box center [92, 42] width 6 height 6
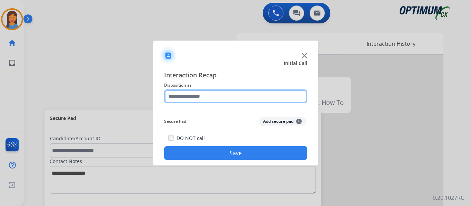
click at [193, 93] on input "text" at bounding box center [235, 97] width 143 height 14
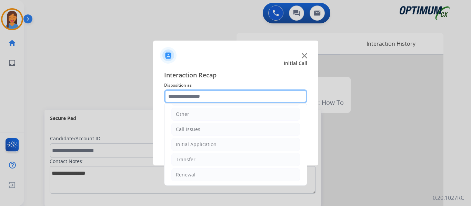
scroll to position [47, 0]
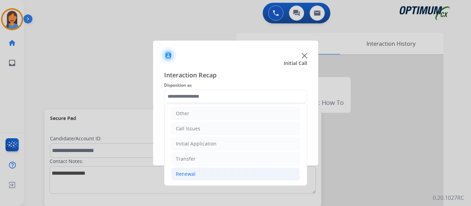
click at [191, 171] on li "Renewal" at bounding box center [235, 174] width 129 height 13
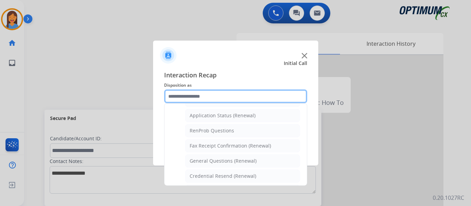
scroll to position [185, 0]
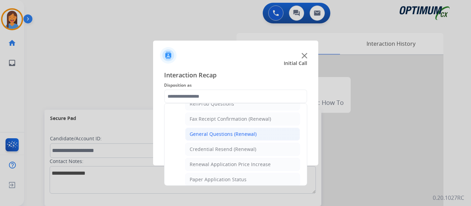
click at [228, 134] on div "General Questions (Renewal)" at bounding box center [222, 134] width 67 height 7
type input "**********"
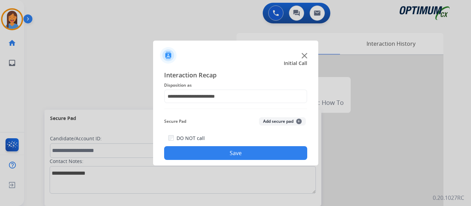
click at [233, 152] on button "Save" at bounding box center [235, 153] width 143 height 14
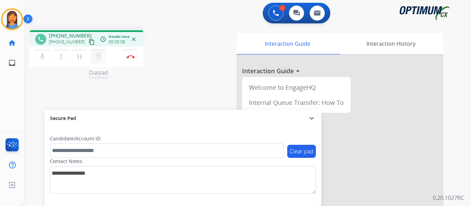
drag, startPoint x: 85, startPoint y: 42, endPoint x: 97, endPoint y: 52, distance: 15.2
click at [89, 42] on mat-icon "content_copy" at bounding box center [92, 42] width 6 height 6
click at [131, 58] on img at bounding box center [130, 56] width 8 height 3
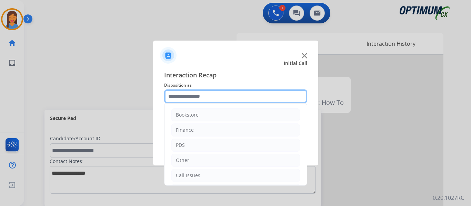
click at [212, 95] on input "text" at bounding box center [235, 97] width 143 height 14
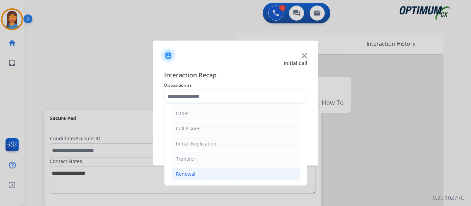
click at [189, 176] on div "Renewal" at bounding box center [186, 174] width 20 height 7
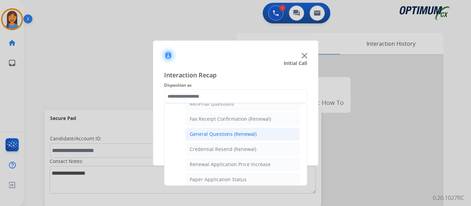
click at [215, 133] on div "General Questions (Renewal)" at bounding box center [222, 134] width 67 height 7
type input "**********"
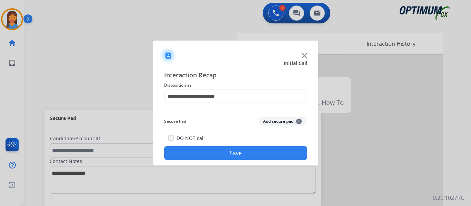
click at [238, 150] on button "Save" at bounding box center [235, 153] width 143 height 14
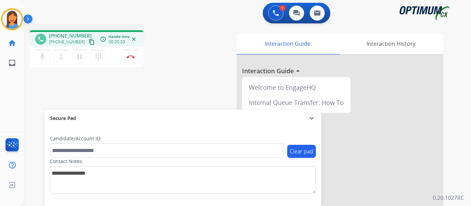
click at [89, 42] on mat-icon "content_copy" at bounding box center [92, 42] width 6 height 6
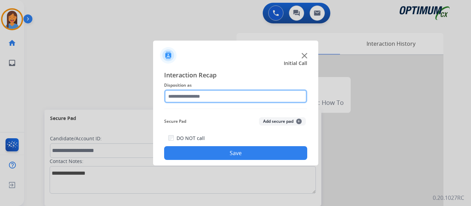
click at [208, 94] on input "text" at bounding box center [235, 97] width 143 height 14
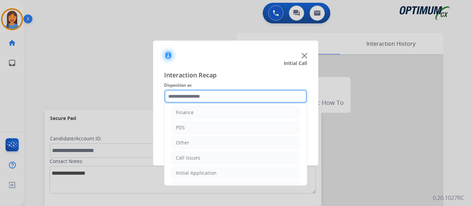
scroll to position [34, 0]
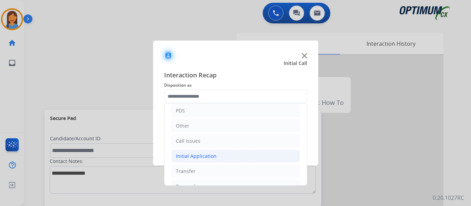
click at [219, 162] on li "Initial Application" at bounding box center [235, 156] width 129 height 13
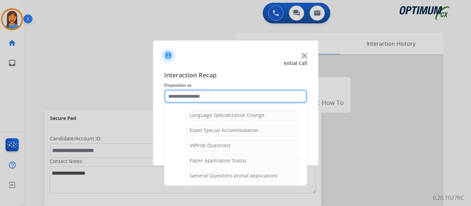
scroll to position [345, 0]
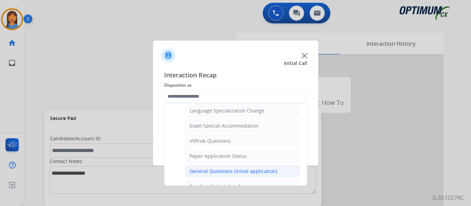
click at [222, 170] on div "General Questions (Initial application)" at bounding box center [233, 171] width 88 height 7
type input "**********"
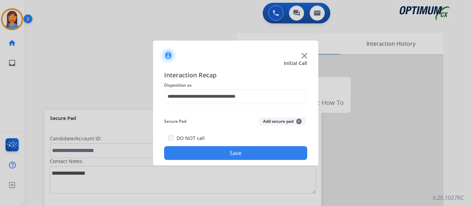
click at [220, 152] on button "Save" at bounding box center [235, 153] width 143 height 14
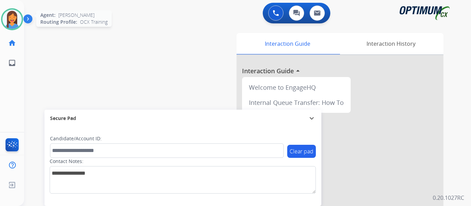
click at [14, 21] on img at bounding box center [11, 19] width 19 height 19
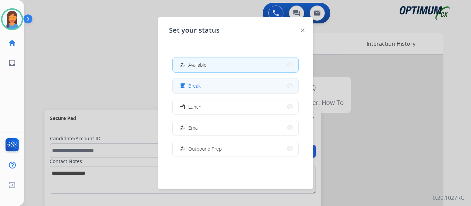
click at [202, 89] on button "free_breakfast Break" at bounding box center [235, 86] width 125 height 15
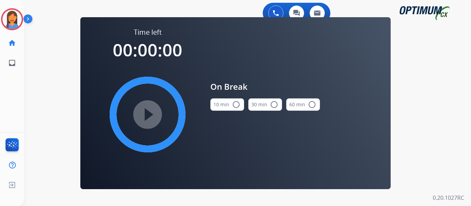
click at [226, 104] on button "10 min radio_button_unchecked" at bounding box center [227, 105] width 34 height 12
click at [149, 113] on mat-icon "play_circle_filled" at bounding box center [147, 115] width 8 height 8
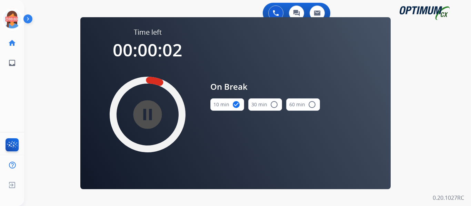
drag, startPoint x: 15, startPoint y: 15, endPoint x: 31, endPoint y: 21, distance: 16.7
click at [15, 15] on icon at bounding box center [12, 19] width 22 height 22
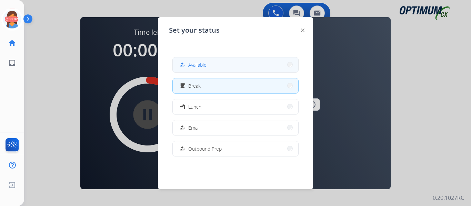
click at [193, 67] on span "Available" at bounding box center [197, 64] width 18 height 7
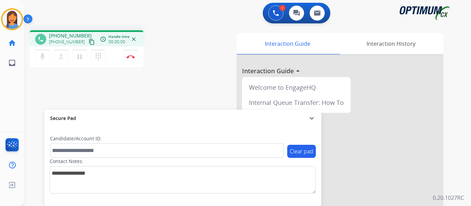
click at [89, 42] on mat-icon "content_copy" at bounding box center [92, 42] width 6 height 6
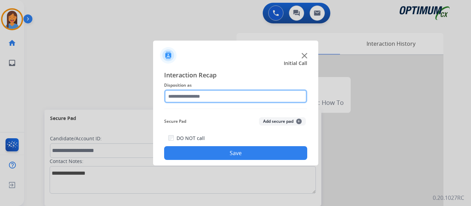
click at [186, 97] on input "text" at bounding box center [235, 97] width 143 height 14
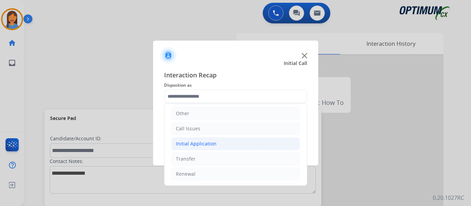
click at [208, 142] on div "Initial Application" at bounding box center [196, 144] width 41 height 7
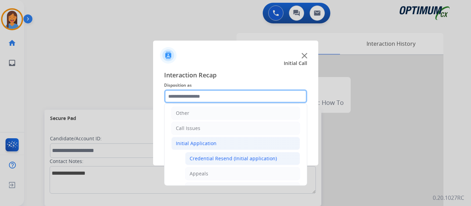
scroll to position [12, 0]
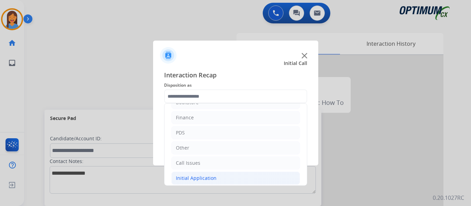
click at [195, 150] on li "Other" at bounding box center [235, 148] width 129 height 13
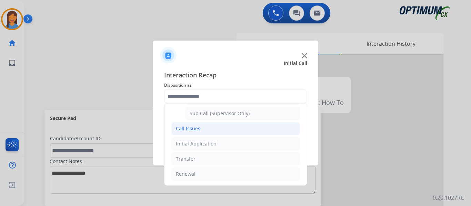
click at [201, 126] on li "Call Issues" at bounding box center [235, 128] width 129 height 13
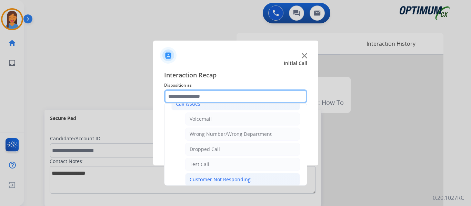
scroll to position [54, 0]
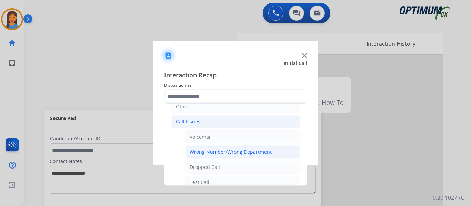
click at [221, 153] on div "Wrong Number/Wrong Department" at bounding box center [230, 152] width 82 height 7
type input "**********"
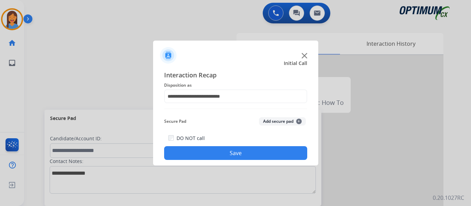
click at [221, 153] on button "Save" at bounding box center [235, 153] width 143 height 14
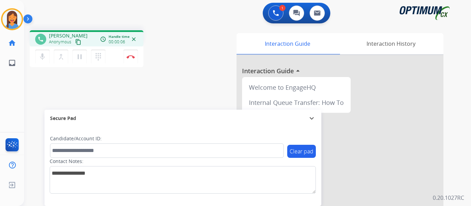
click at [77, 38] on div "L.A. Rivera Anonymous content_copy" at bounding box center [68, 39] width 39 height 14
click at [78, 39] on mat-icon "content_copy" at bounding box center [78, 42] width 6 height 6
click at [129, 58] on img at bounding box center [130, 56] width 8 height 3
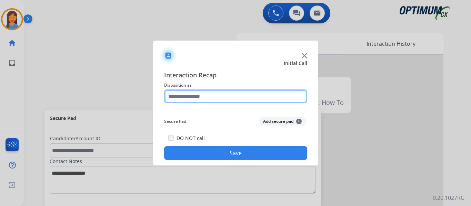
click at [193, 97] on input "text" at bounding box center [235, 97] width 143 height 14
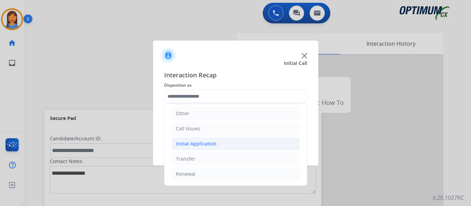
click at [192, 145] on div "Initial Application" at bounding box center [196, 144] width 41 height 7
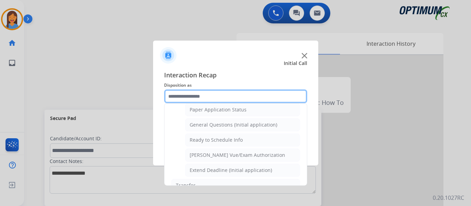
scroll to position [391, 0]
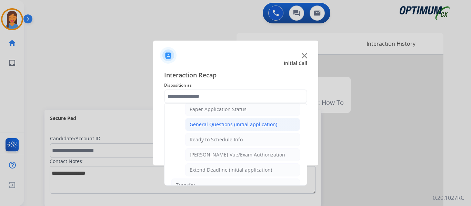
click at [227, 130] on li "General Questions (Initial application)" at bounding box center [242, 124] width 115 height 13
type input "**********"
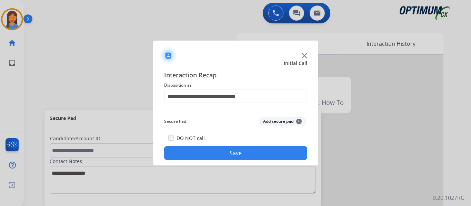
click at [242, 153] on button "Save" at bounding box center [235, 153] width 143 height 14
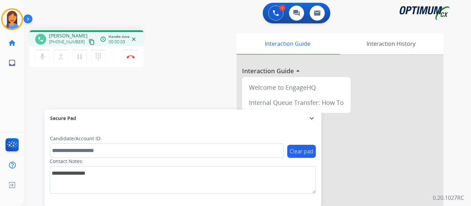
click at [89, 40] on mat-icon "content_copy" at bounding box center [92, 42] width 6 height 6
click at [116, 94] on div "phone L.A. Rivera +13632055038 content_copy access_time Call metrics Queue 00:0…" at bounding box center [239, 168] width 430 height 287
click at [172, 59] on div "phone L.A. Rivera +13632055038 content_copy access_time Call metrics Queue 00:0…" at bounding box center [115, 49] width 170 height 39
click at [200, 82] on div "phone L.A. Rivera +13632055038 content_copy access_time Call metrics Queue 00:0…" at bounding box center [239, 168] width 430 height 287
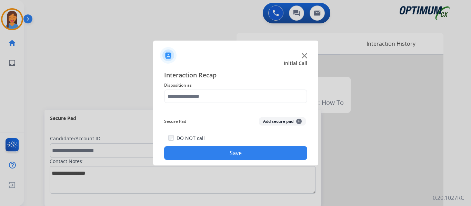
click at [201, 85] on span "Disposition as" at bounding box center [235, 85] width 143 height 8
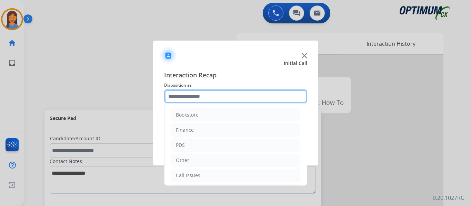
click at [199, 97] on input "text" at bounding box center [235, 97] width 143 height 14
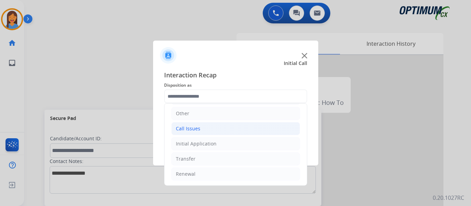
click at [207, 129] on li "Call Issues" at bounding box center [235, 128] width 129 height 13
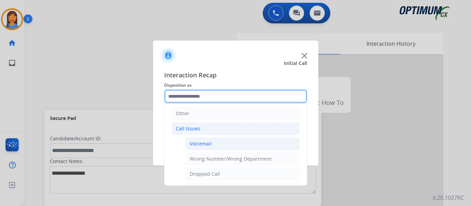
scroll to position [81, 0]
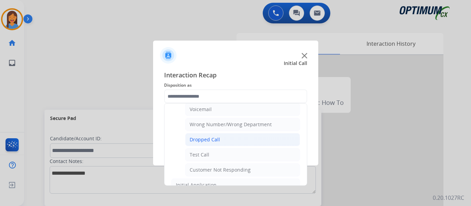
click at [225, 139] on li "Dropped Call" at bounding box center [242, 139] width 115 height 13
type input "**********"
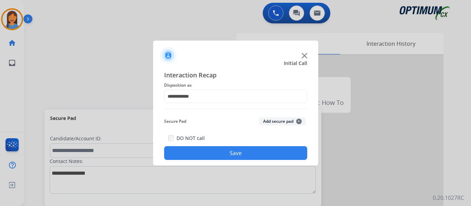
click at [237, 154] on button "Save" at bounding box center [235, 153] width 143 height 14
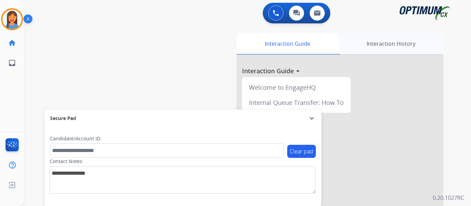
click at [368, 51] on div "Interaction History" at bounding box center [390, 43] width 105 height 21
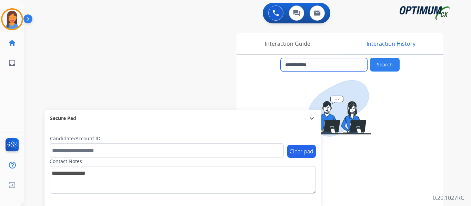
click at [314, 65] on input "**********" at bounding box center [323, 64] width 86 height 13
drag, startPoint x: 326, startPoint y: 65, endPoint x: 291, endPoint y: 66, distance: 34.5
click at [291, 66] on input "**********" at bounding box center [323, 64] width 86 height 13
click at [212, 61] on div "**********" at bounding box center [323, 172] width 240 height 279
click at [300, 41] on div "Interaction Guide" at bounding box center [287, 43] width 102 height 21
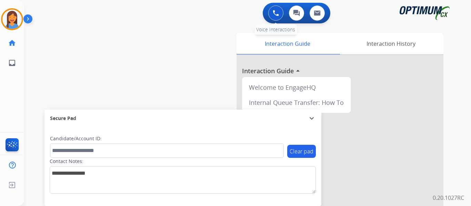
click at [275, 11] on img at bounding box center [276, 13] width 6 height 6
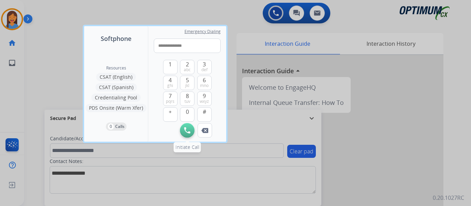
type input "**********"
click at [186, 132] on img at bounding box center [187, 130] width 6 height 6
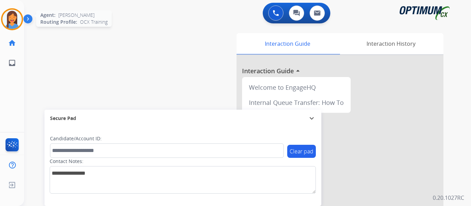
click at [8, 20] on img at bounding box center [11, 19] width 19 height 19
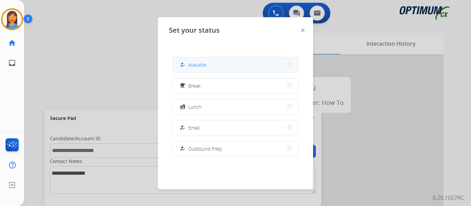
click at [210, 69] on button "how_to_reg Available" at bounding box center [235, 65] width 125 height 15
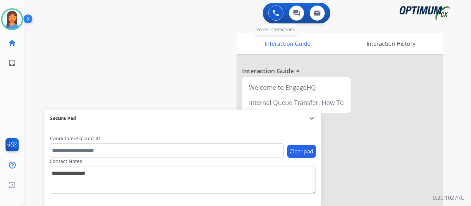
click at [271, 11] on button at bounding box center [275, 13] width 15 height 15
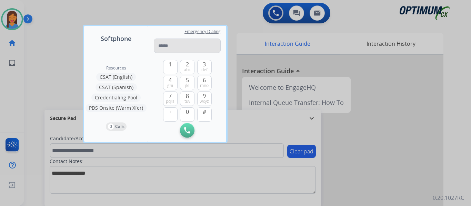
click at [169, 50] on input "tel" at bounding box center [187, 46] width 67 height 14
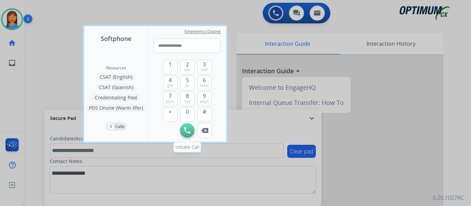
type input "**********"
click at [187, 137] on button "Initiate Call" at bounding box center [187, 130] width 14 height 14
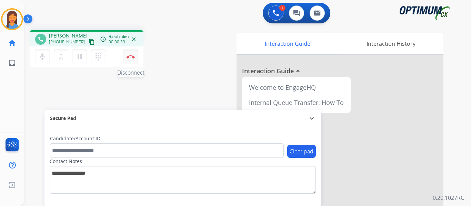
click at [128, 57] on img at bounding box center [130, 56] width 8 height 3
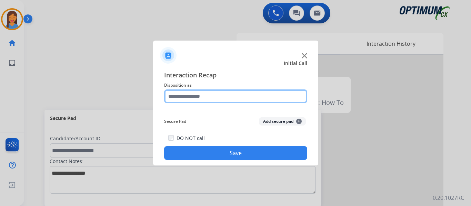
click at [196, 95] on input "text" at bounding box center [235, 97] width 143 height 14
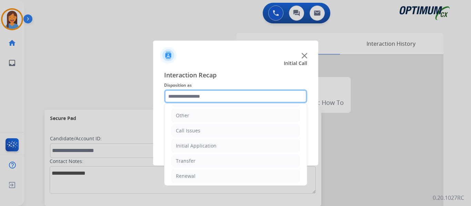
scroll to position [47, 0]
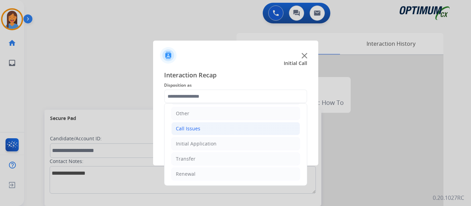
click at [199, 125] on li "Call Issues" at bounding box center [235, 128] width 129 height 13
click at [208, 145] on div "Voicemail" at bounding box center [200, 144] width 22 height 7
type input "*********"
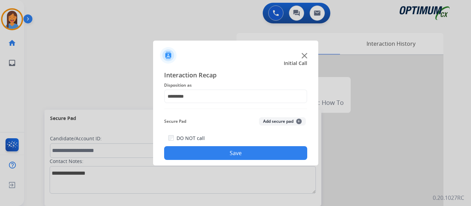
click at [205, 150] on button "Save" at bounding box center [235, 153] width 143 height 14
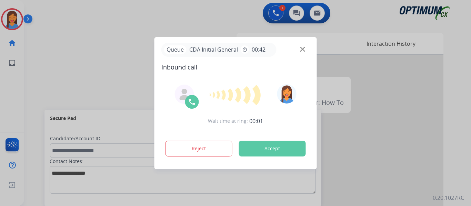
click at [19, 16] on div at bounding box center [235, 103] width 471 height 206
